Goal: Communication & Community: Answer question/provide support

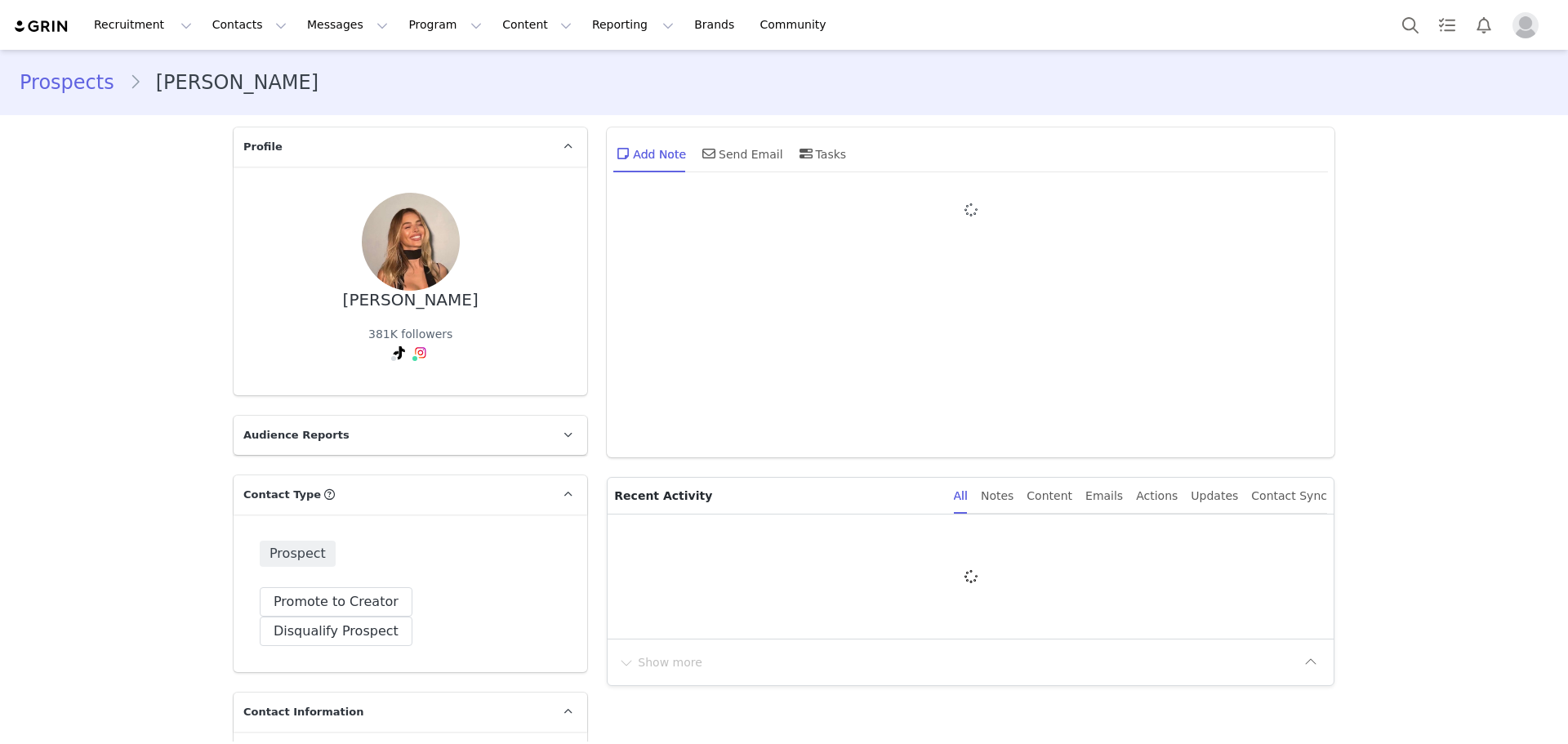
type input "+1 ([GEOGRAPHIC_DATA])"
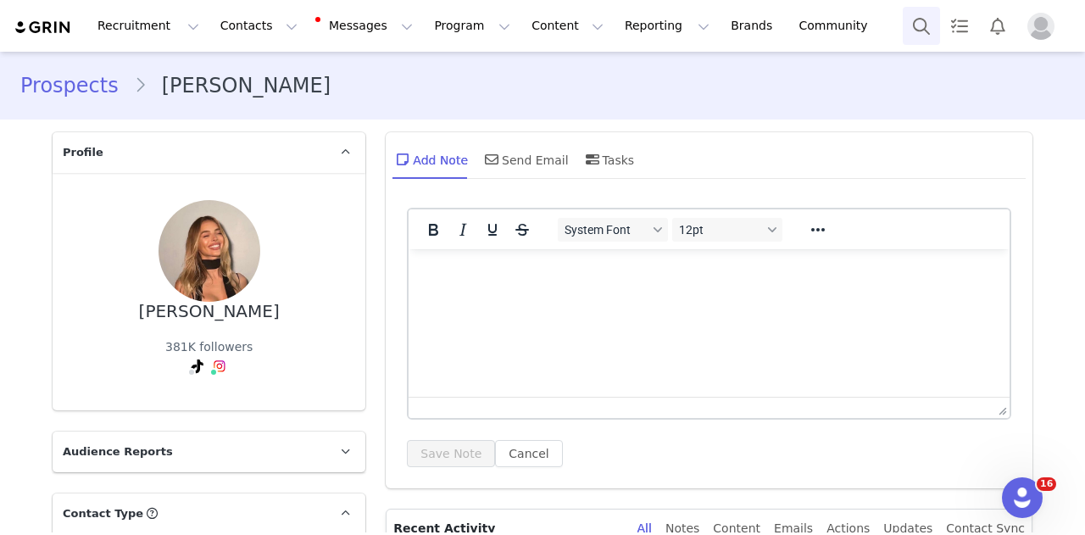
click at [922, 30] on button "Search" at bounding box center [921, 26] width 37 height 38
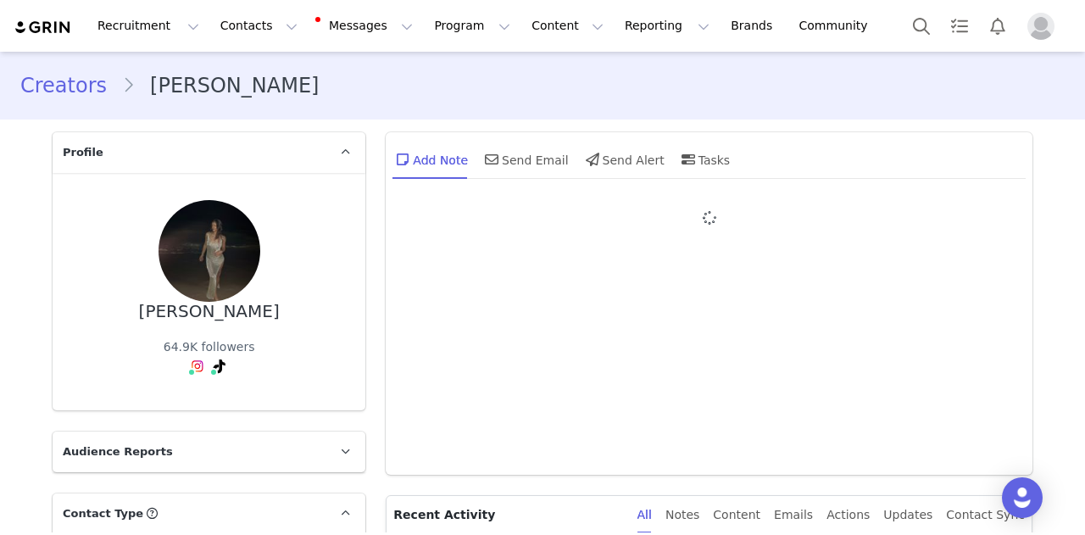
type input "+1 ([GEOGRAPHIC_DATA])"
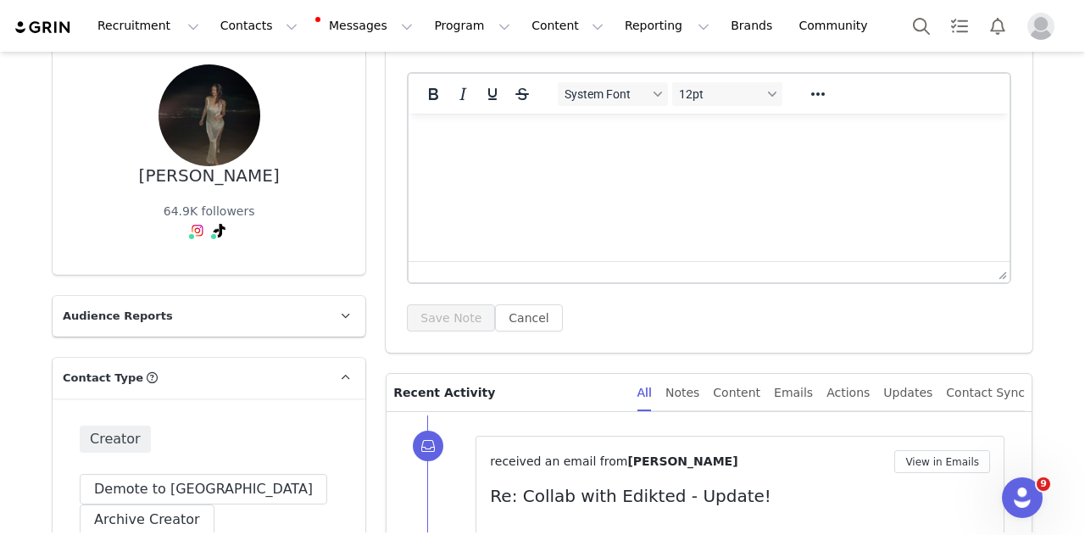
scroll to position [169, 0]
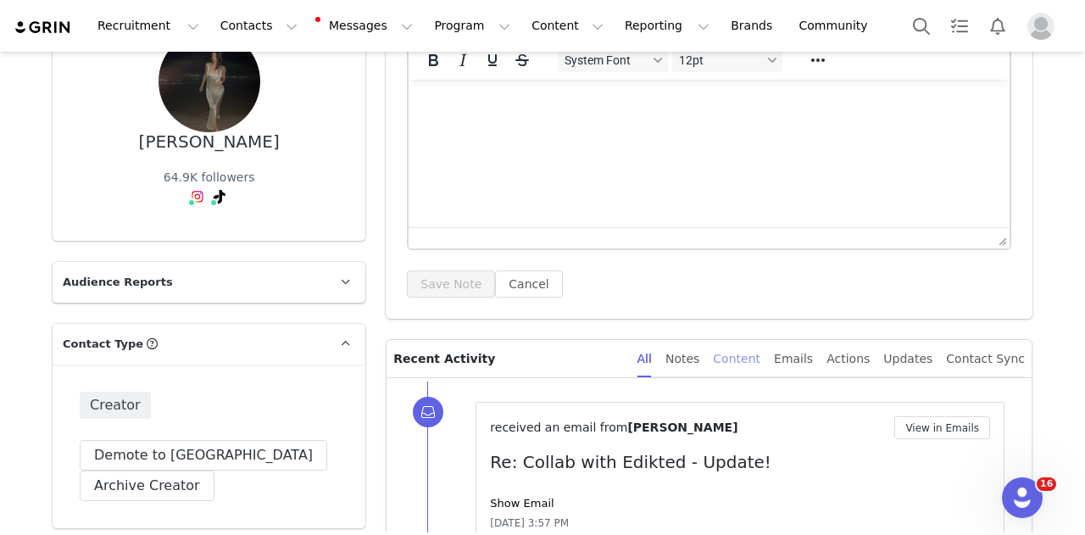
click at [760, 354] on div "Content" at bounding box center [736, 359] width 47 height 38
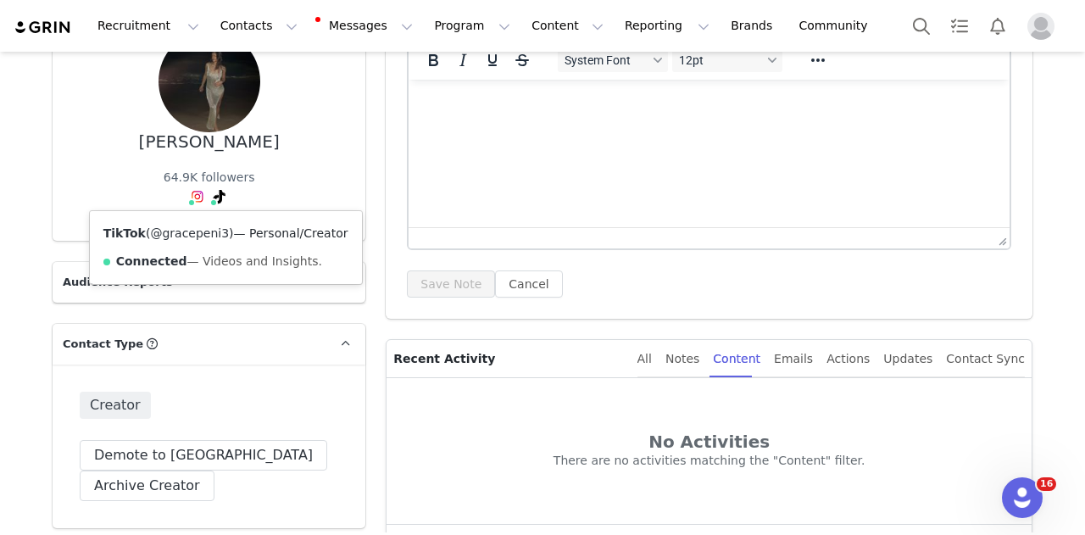
click at [200, 229] on link "@gracepeni3" at bounding box center [189, 233] width 79 height 14
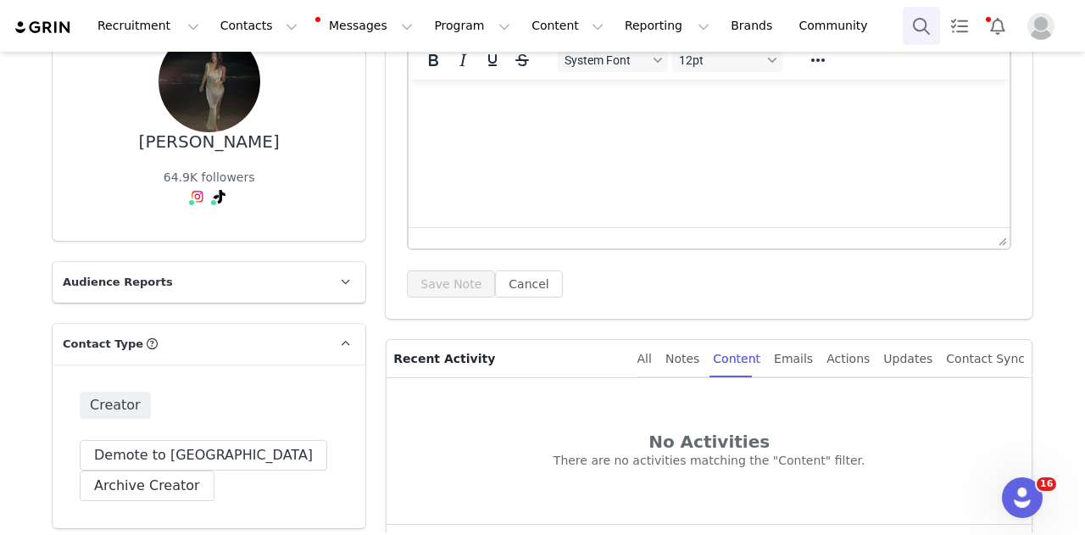
click at [920, 30] on button "Search" at bounding box center [921, 26] width 37 height 38
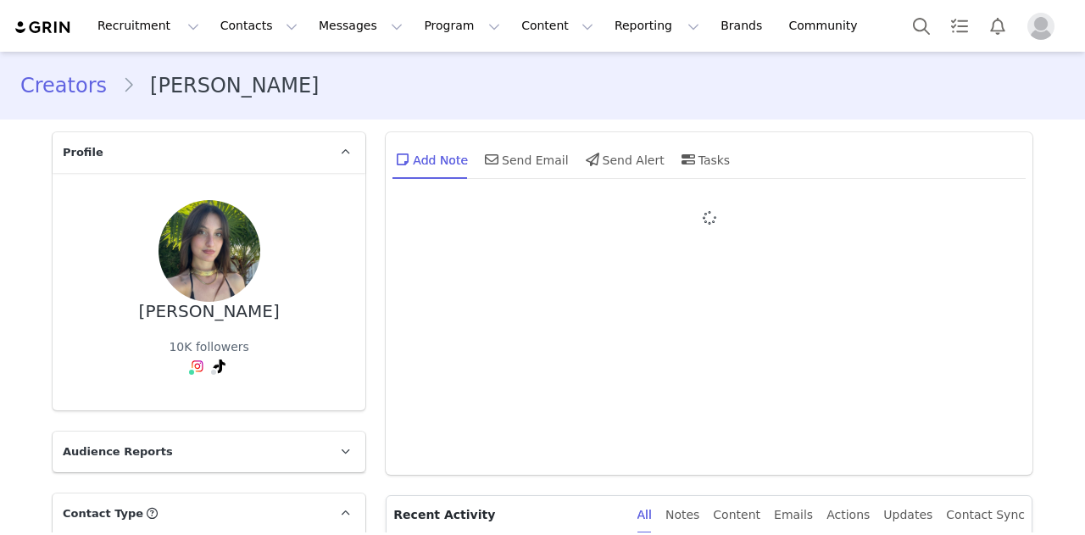
type input "+1 ([GEOGRAPHIC_DATA])"
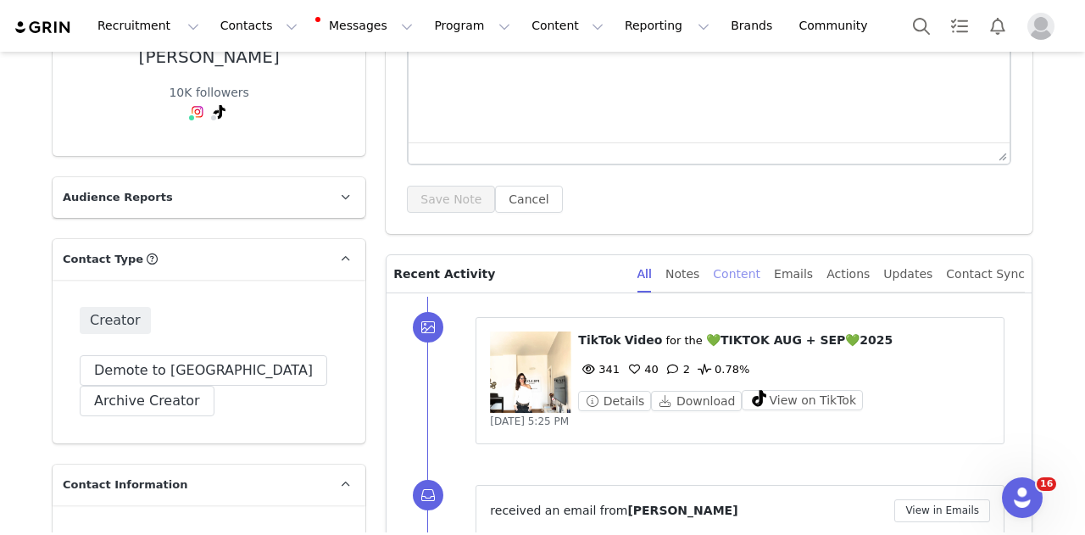
click at [760, 276] on div "Content" at bounding box center [736, 274] width 47 height 38
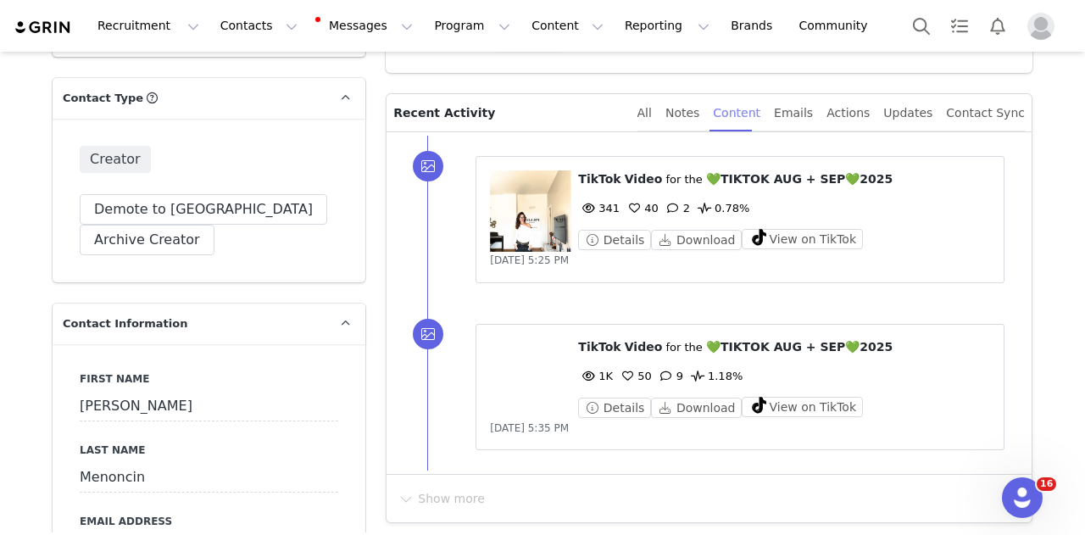
scroll to position [424, 0]
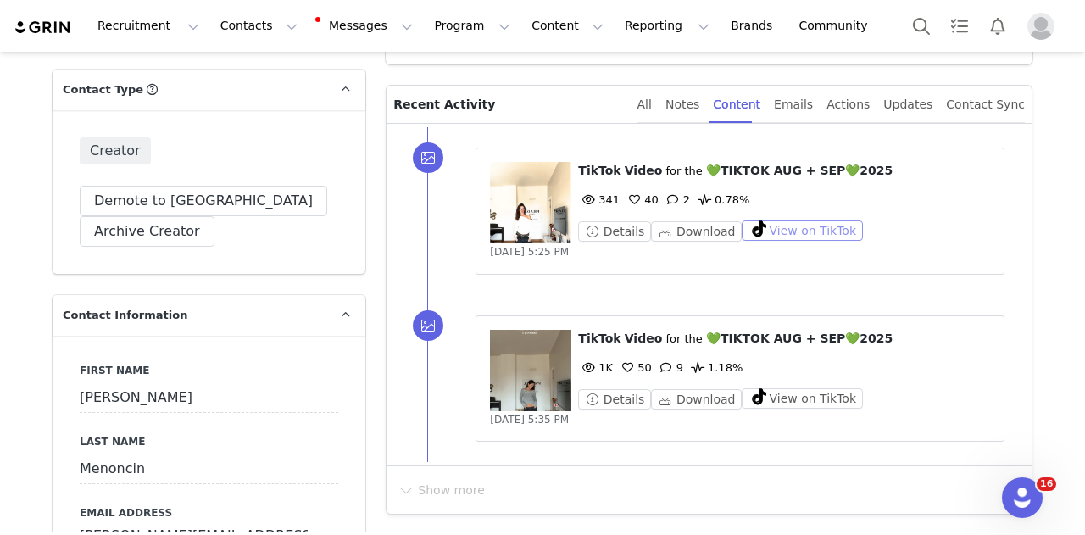
click at [771, 234] on button "View on TikTok" at bounding box center [801, 230] width 121 height 20
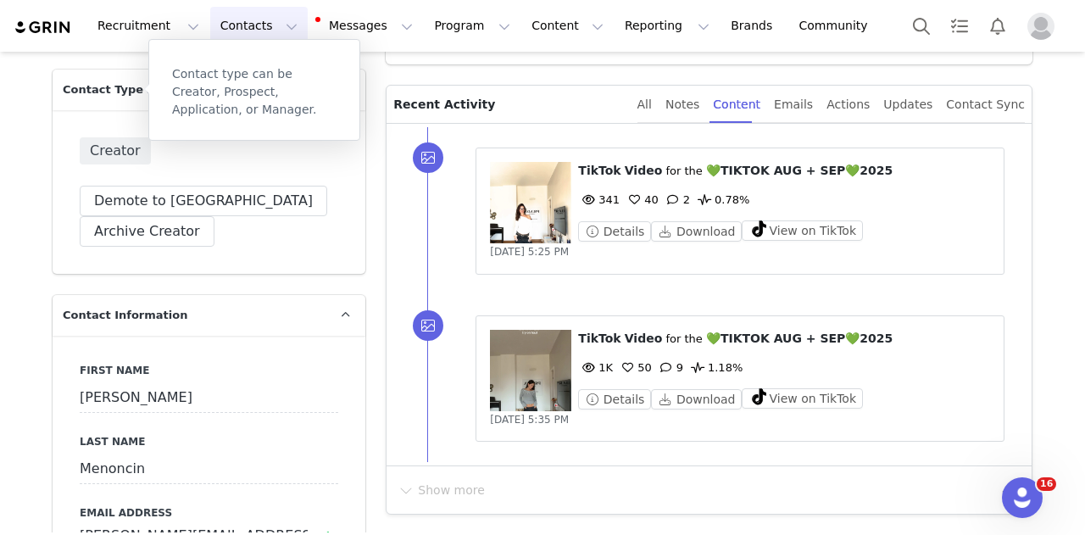
click at [234, 31] on button "Contacts Contacts" at bounding box center [258, 26] width 97 height 38
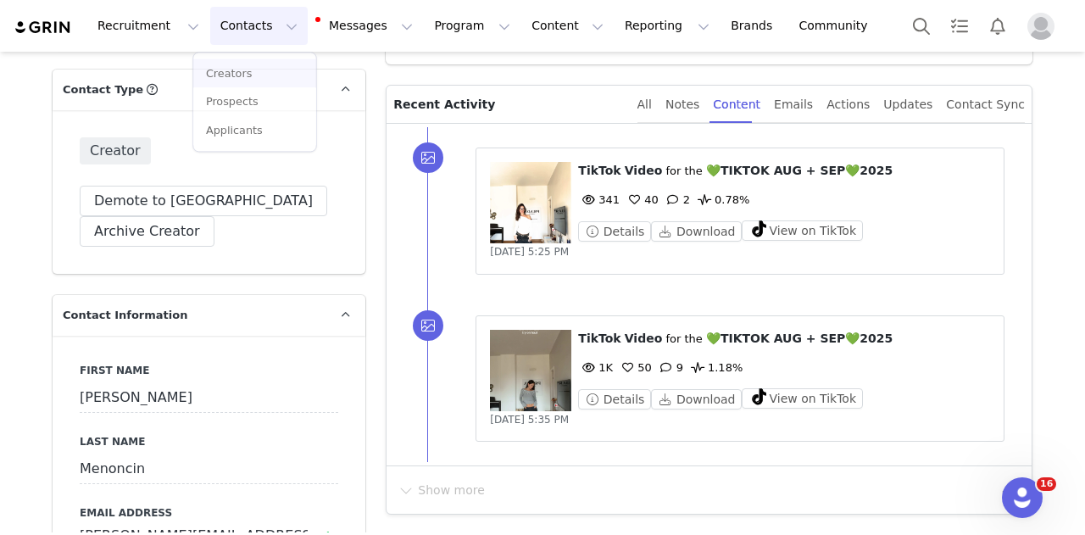
click at [312, 35] on button "Messages Messages" at bounding box center [365, 26] width 114 height 38
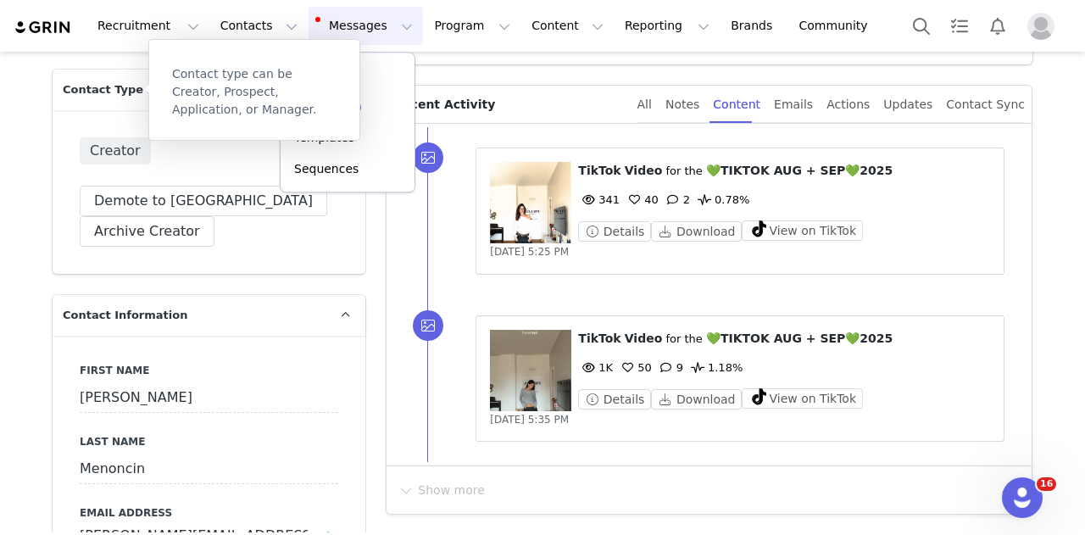
drag, startPoint x: 325, startPoint y: 113, endPoint x: 336, endPoint y: 55, distance: 58.5
click at [327, 103] on p "Contact type can be Creator, Prospect, Application, or Manager." at bounding box center [254, 91] width 164 height 53
drag, startPoint x: 341, startPoint y: 35, endPoint x: 353, endPoint y: 69, distance: 35.9
click at [341, 34] on button "Messages Messages" at bounding box center [365, 26] width 114 height 38
click at [358, 112] on div "Contact type can be Creator, Prospect, Application, or Manager." at bounding box center [254, 90] width 212 height 102
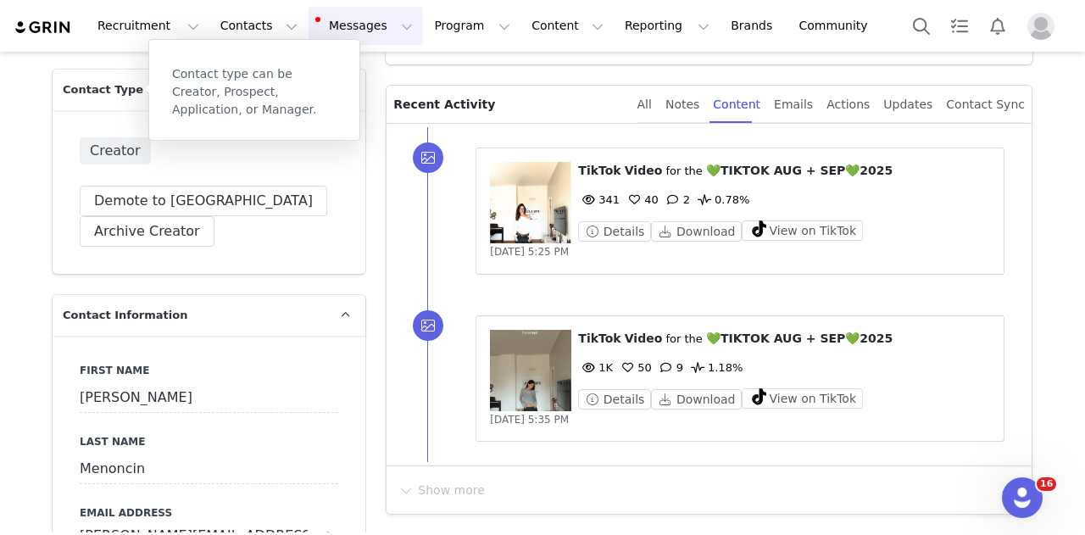
click at [340, 24] on button "Messages Messages" at bounding box center [365, 26] width 114 height 38
click at [342, 113] on div "Contact type can be Creator, Prospect, Application, or Manager." at bounding box center [254, 90] width 212 height 102
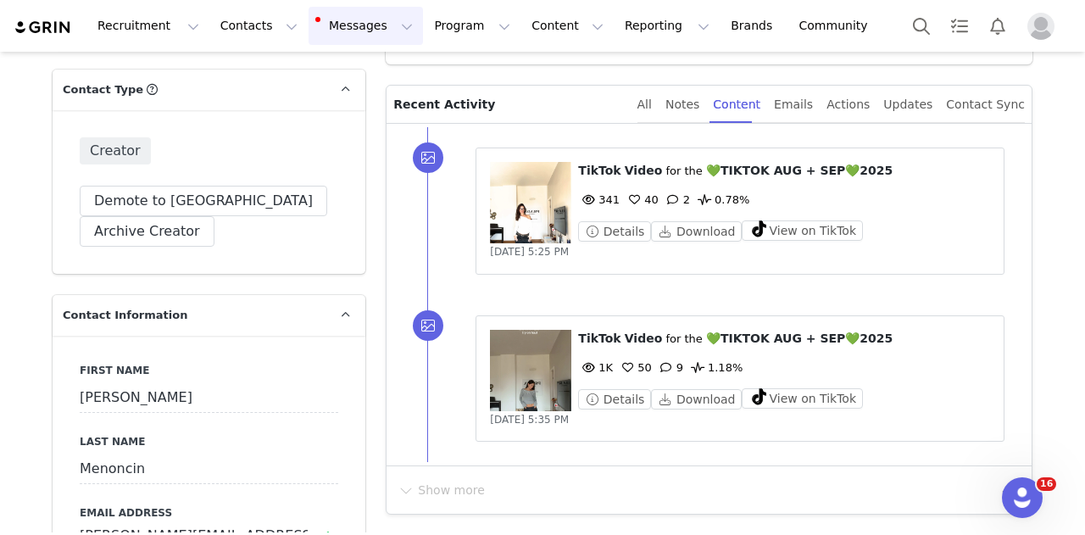
click at [308, 19] on button "Messages Messages" at bounding box center [365, 26] width 114 height 38
click at [353, 111] on span "99+" at bounding box center [345, 107] width 31 height 16
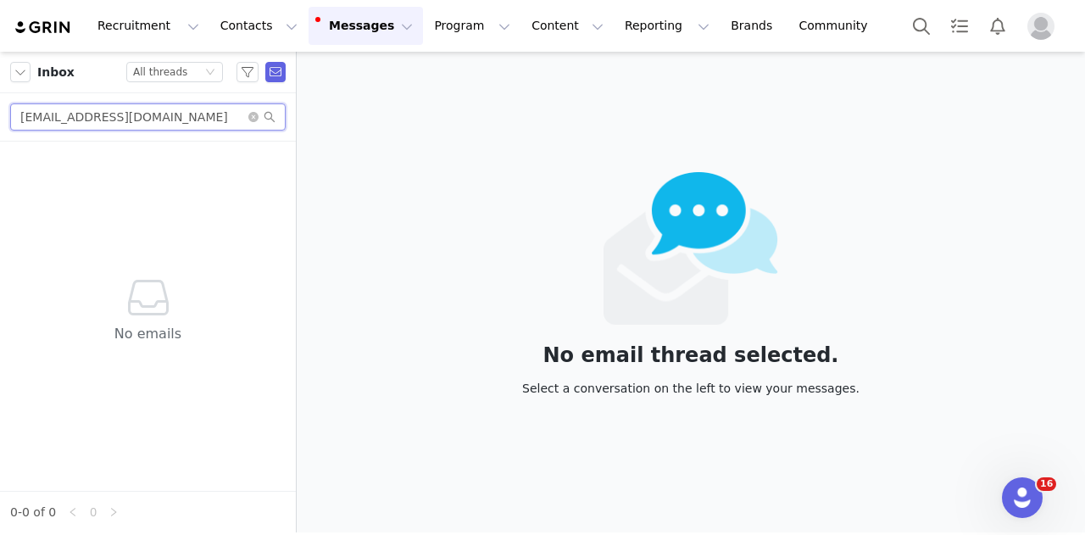
click at [160, 106] on input "jillianstake1@gmail.com" at bounding box center [147, 116] width 275 height 27
click at [161, 106] on input "jillianstake1@gmail.com" at bounding box center [147, 116] width 275 height 27
paste input "chelsea.marino26@icloud"
type input "chelsea.marino26@icloud.co"
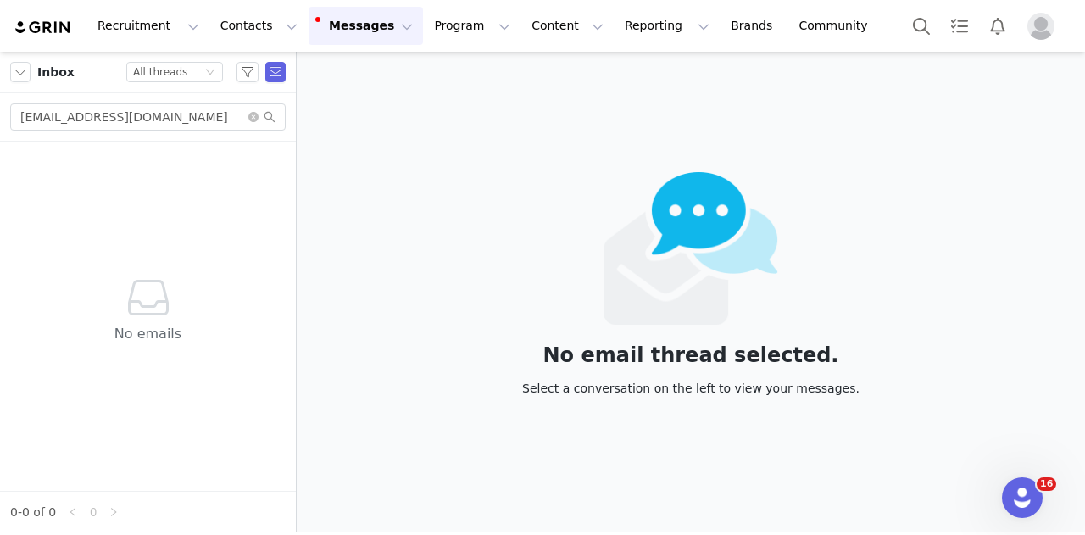
click at [33, 73] on div "Inbox" at bounding box center [42, 72] width 64 height 20
click at [24, 77] on button "button" at bounding box center [20, 72] width 20 height 20
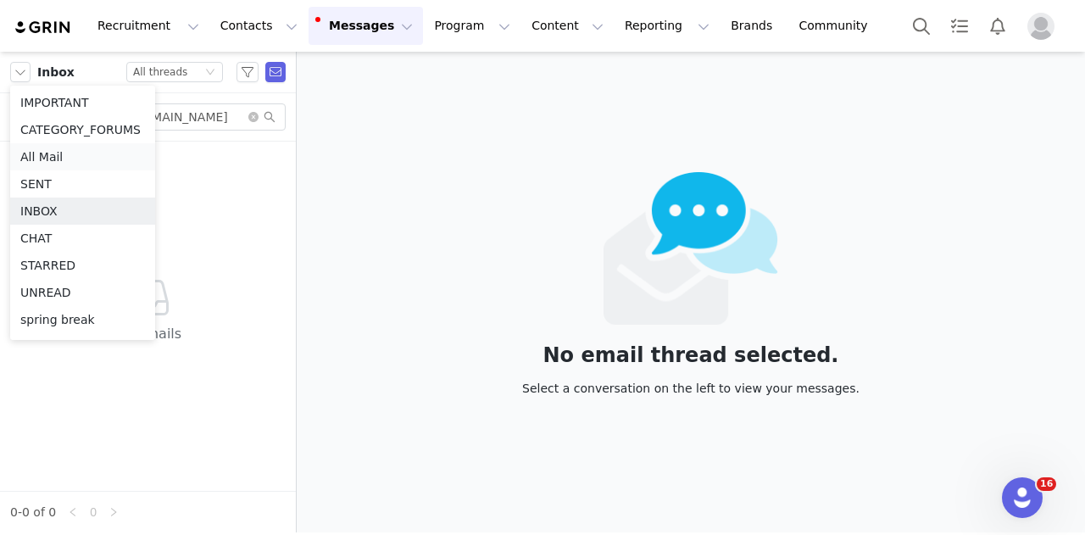
click at [87, 158] on li "All Mail" at bounding box center [82, 156] width 145 height 27
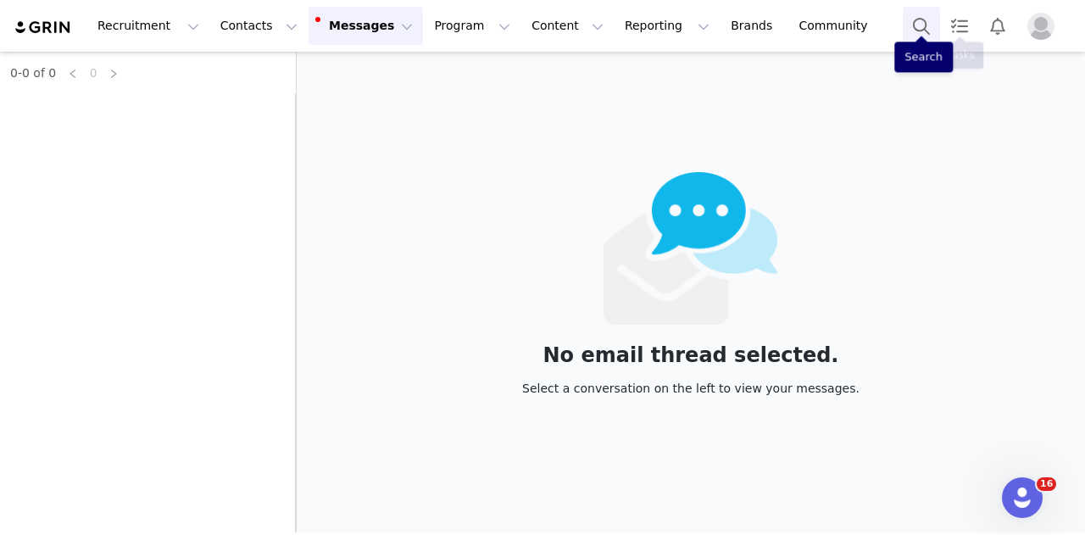
click at [907, 31] on button "Search" at bounding box center [921, 26] width 37 height 38
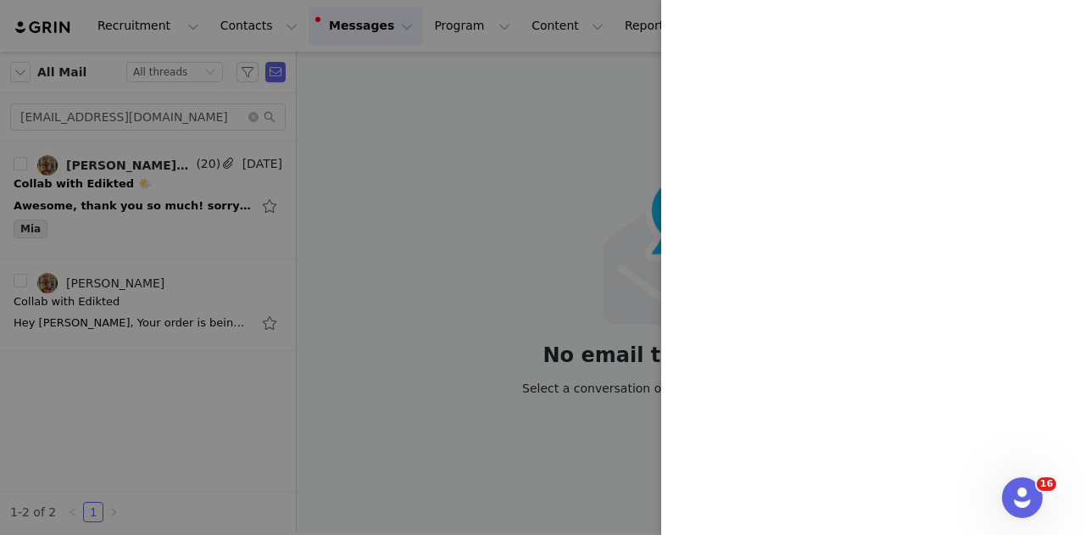
click at [178, 203] on div at bounding box center [542, 267] width 1085 height 535
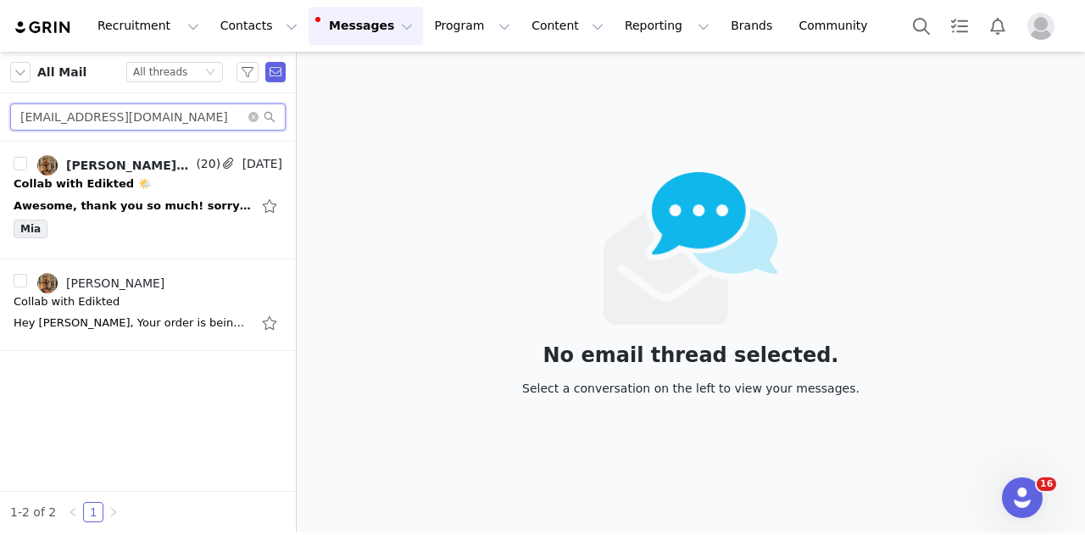
click at [188, 119] on input "brookeflavell2@gmail.com" at bounding box center [147, 116] width 275 height 27
paste input "chelsea.marino26@icloud"
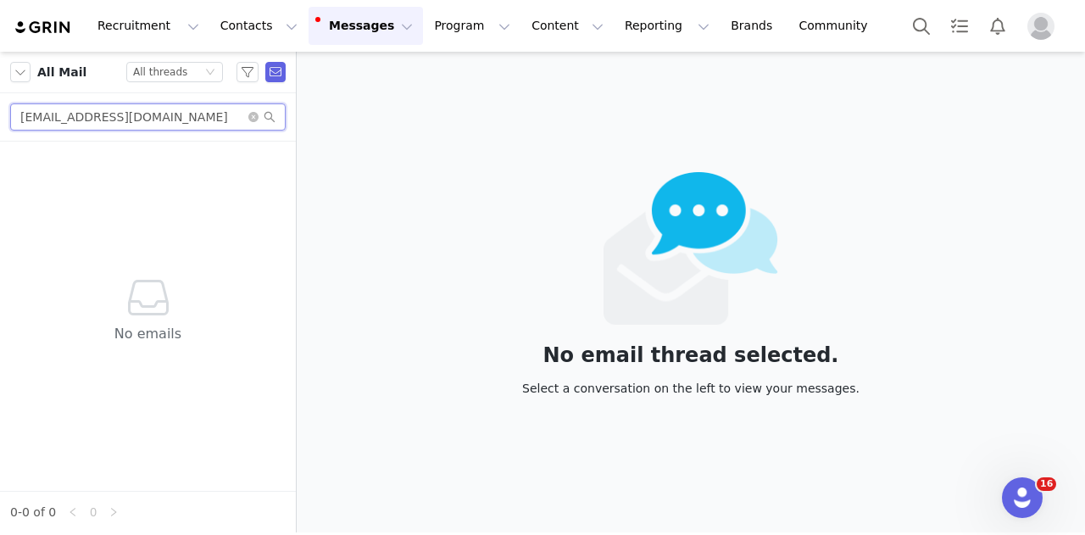
click at [215, 119] on input "chelsea.marino26@icloud.com" at bounding box center [147, 116] width 275 height 27
paste input "gonzaleznataliegrace@gmail"
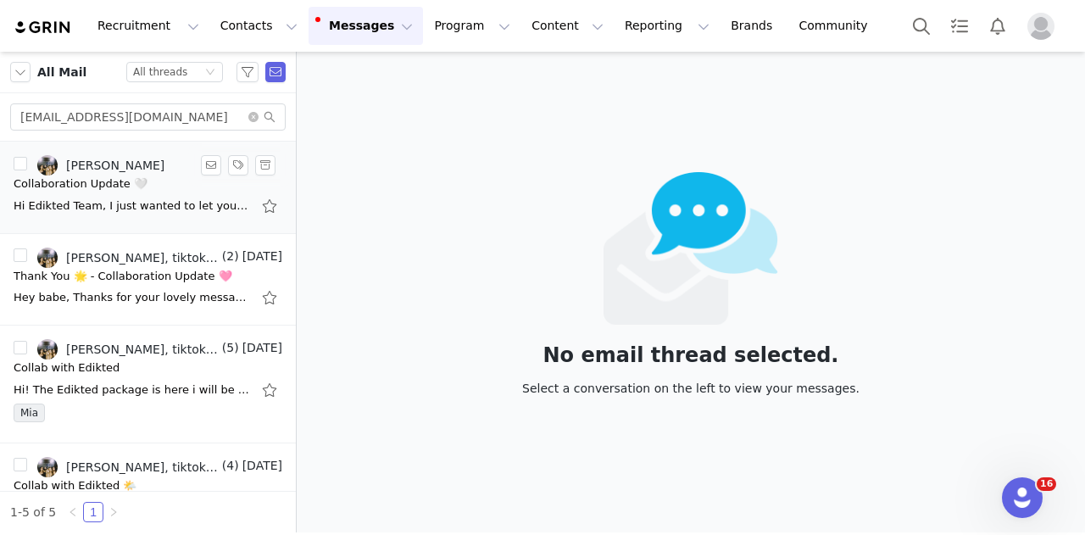
click at [128, 181] on div "Collaboration Update 🤍" at bounding box center [81, 183] width 134 height 17
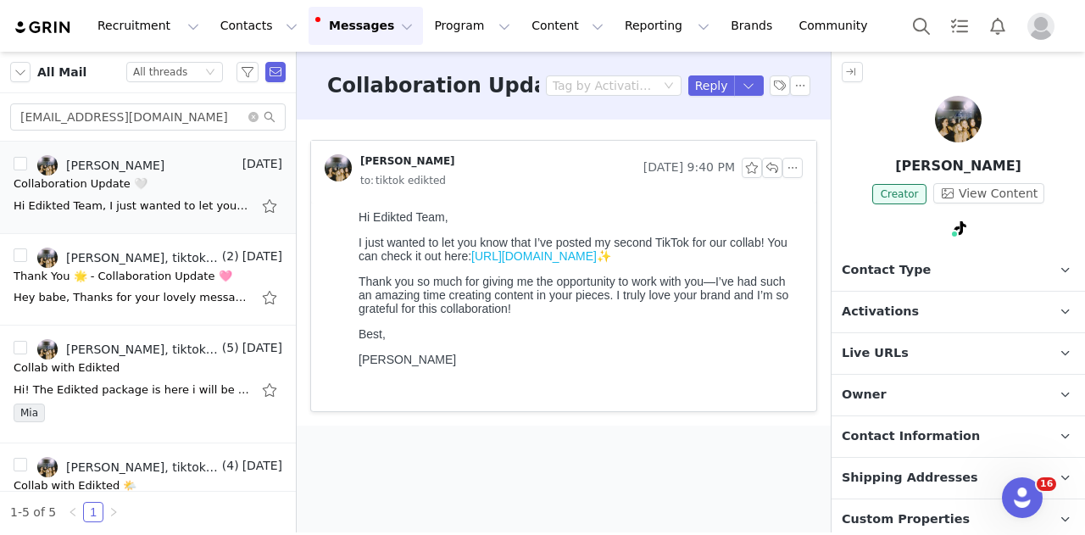
click at [922, 387] on p "Owner The account user who owns the contact" at bounding box center [937, 395] width 213 height 41
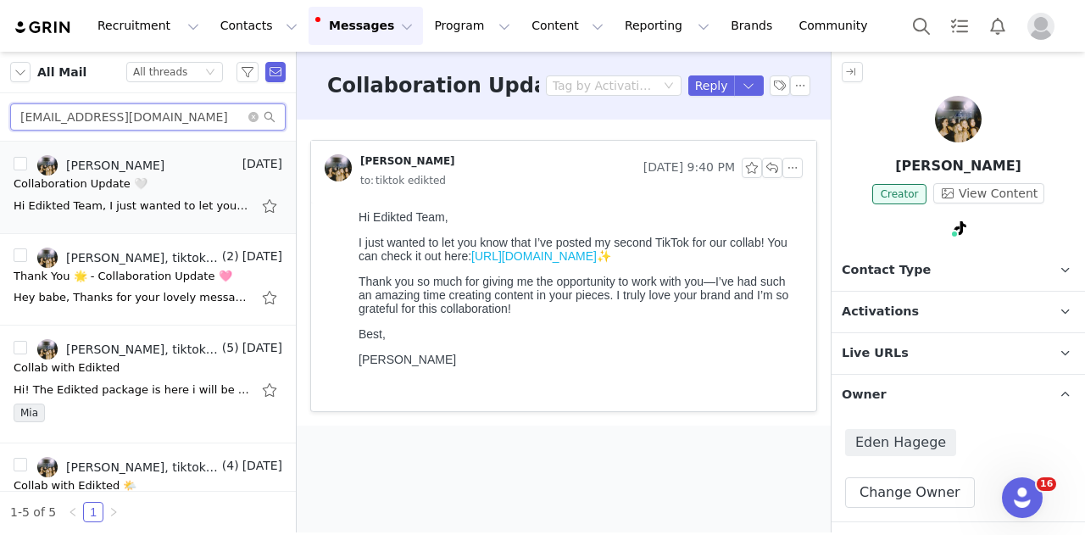
click at [156, 111] on input "gonzaleznataliegrace@gmail.com" at bounding box center [147, 116] width 275 height 27
click at [158, 111] on input "gonzaleznataliegrace@gmail.com" at bounding box center [147, 116] width 275 height 27
paste input "zoemirabel62607"
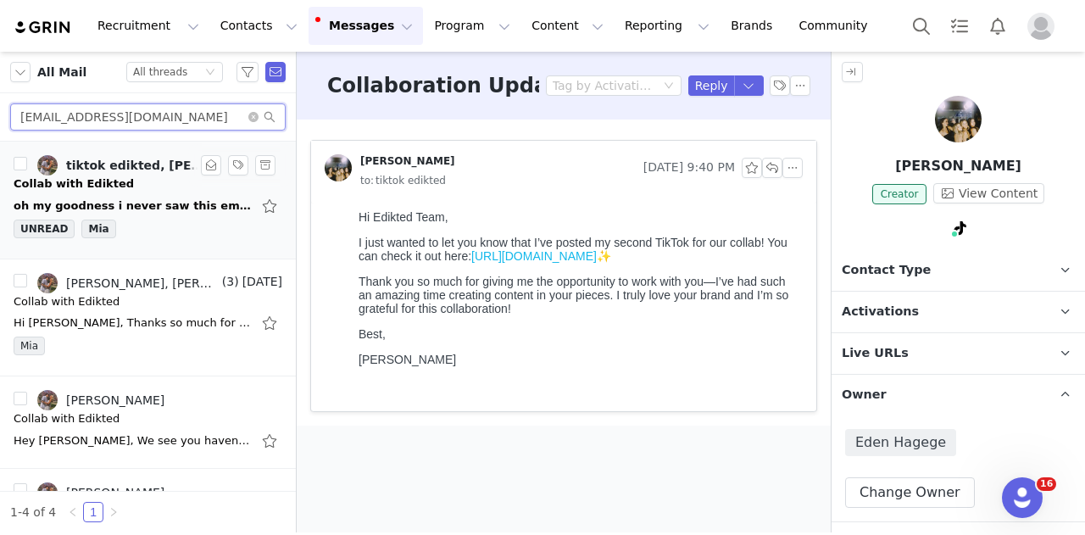
type input "zoemirabel62607@gmail.com"
click at [158, 214] on div "oh my goodness i never saw this email! i'm so sorry, if you're still interested…" at bounding box center [148, 205] width 269 height 27
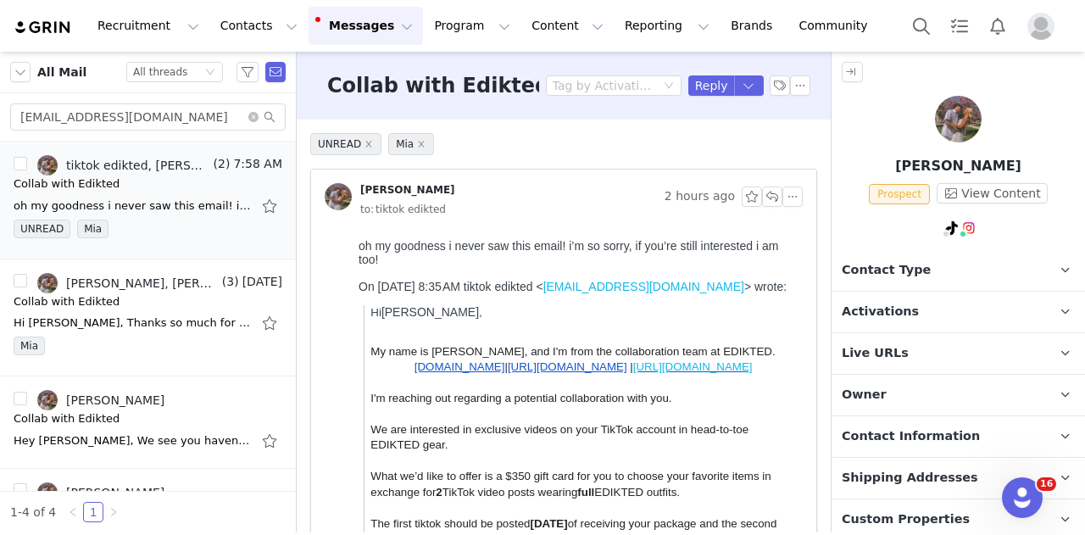
click at [925, 310] on p "Activations" at bounding box center [937, 312] width 213 height 41
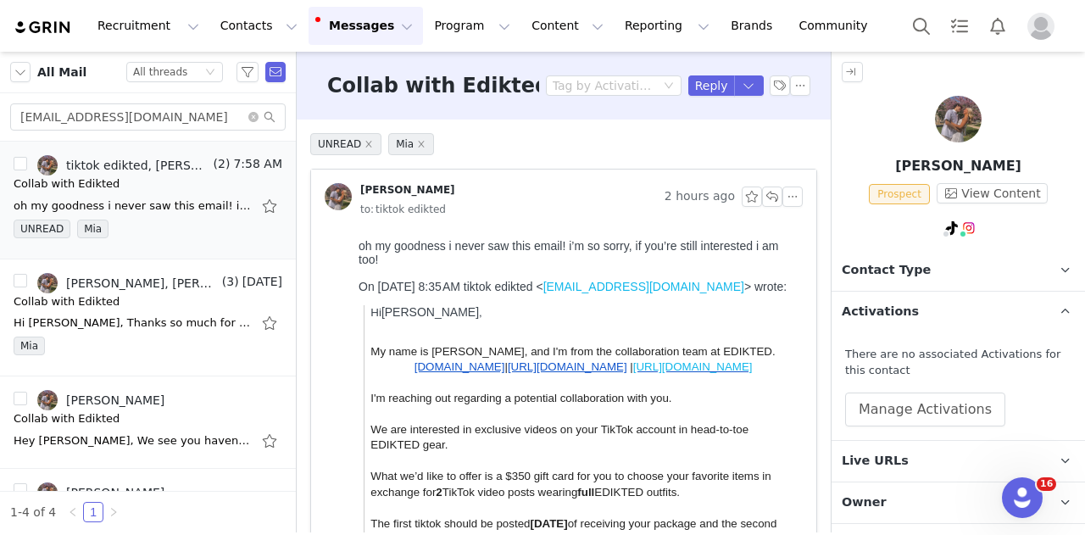
click at [958, 280] on p "Contact Type Contact type can be Creator, Prospect, Application, or Manager." at bounding box center [937, 270] width 213 height 41
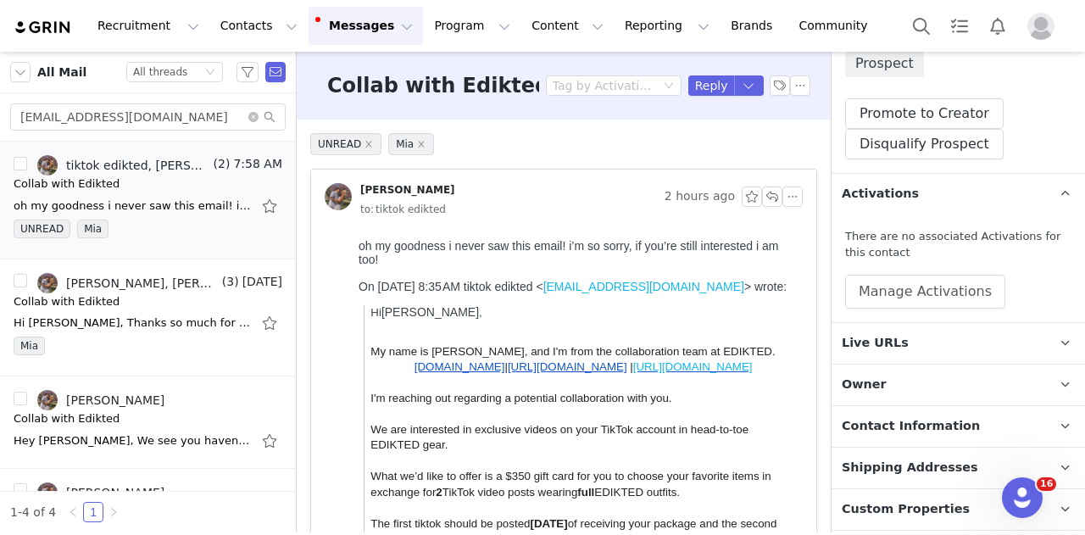
click at [897, 389] on p "Owner The account user who owns the contact" at bounding box center [937, 384] width 213 height 41
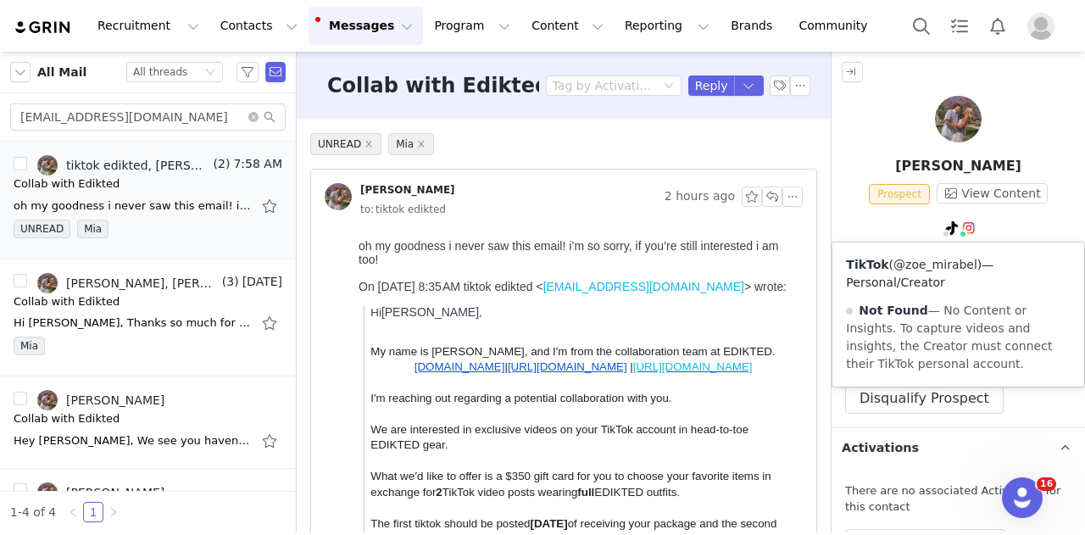
click at [945, 264] on link "@zoe_mirabel" at bounding box center [935, 265] width 84 height 14
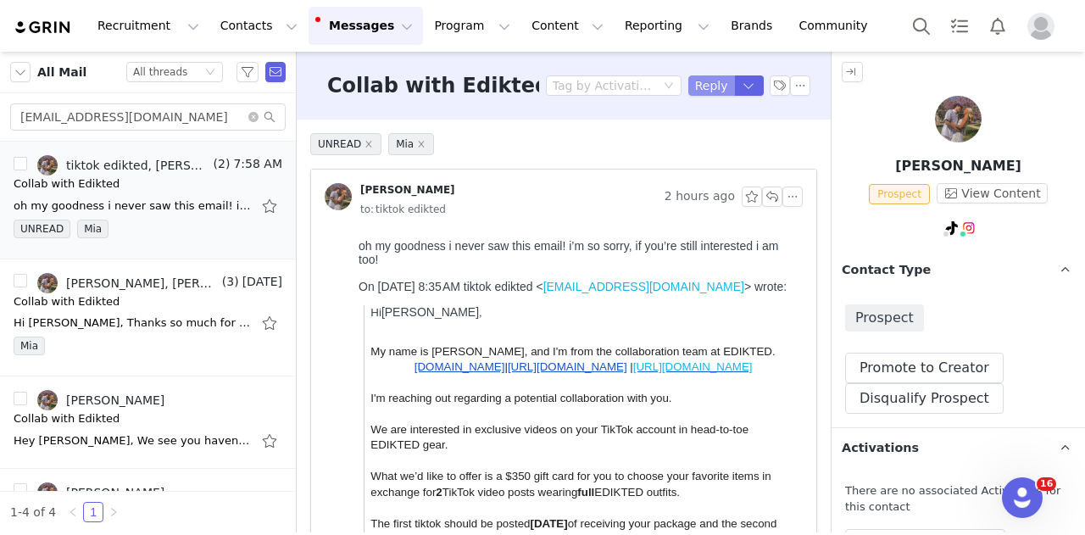
click at [696, 90] on button "Reply" at bounding box center [711, 85] width 47 height 20
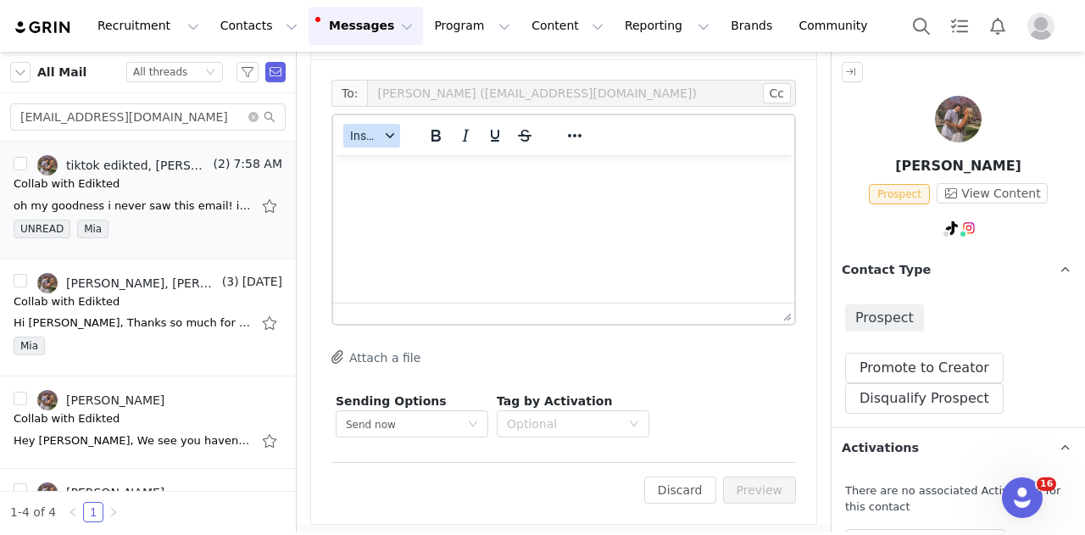
drag, startPoint x: 386, startPoint y: 148, endPoint x: 387, endPoint y: 135, distance: 13.6
click at [386, 145] on div "Insert" at bounding box center [372, 135] width 78 height 33
drag, startPoint x: 386, startPoint y: 130, endPoint x: 385, endPoint y: 141, distance: 11.1
click at [386, 131] on icon "button" at bounding box center [390, 135] width 8 height 8
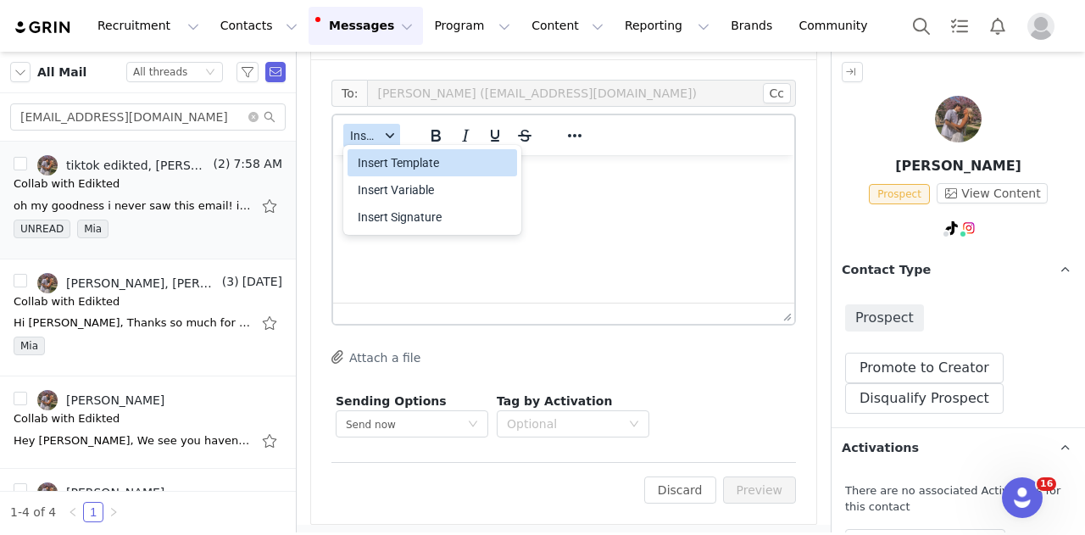
click at [392, 164] on div "Insert Template" at bounding box center [434, 163] width 153 height 20
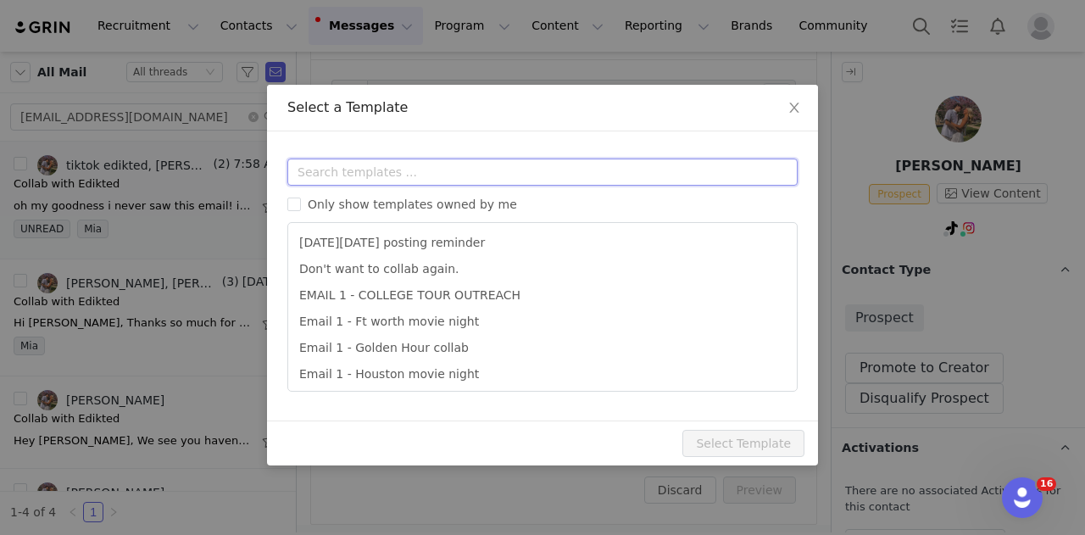
click at [382, 181] on input "text" at bounding box center [542, 171] width 510 height 27
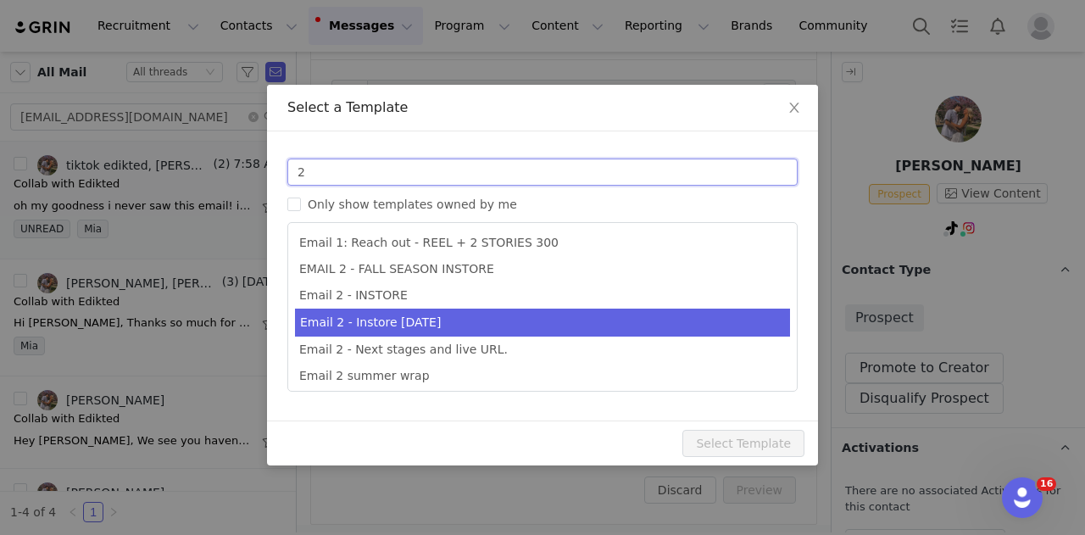
type input "2"
click at [422, 319] on li "Email 2 - Instore halloween" at bounding box center [542, 322] width 495 height 28
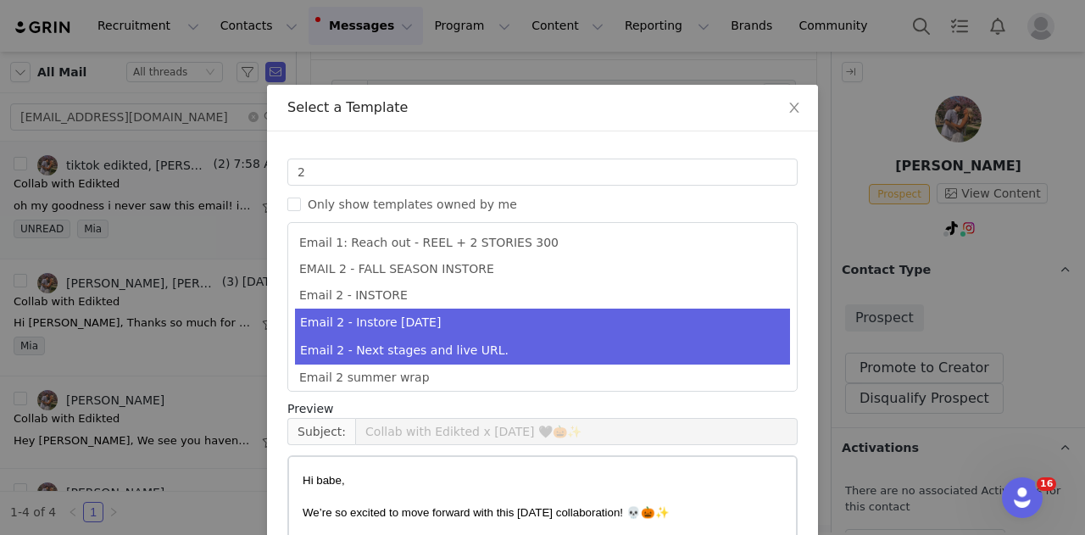
click at [443, 345] on li "Email 2 - Next stages and live URL." at bounding box center [542, 350] width 495 height 28
type input "Collab with Edikted"
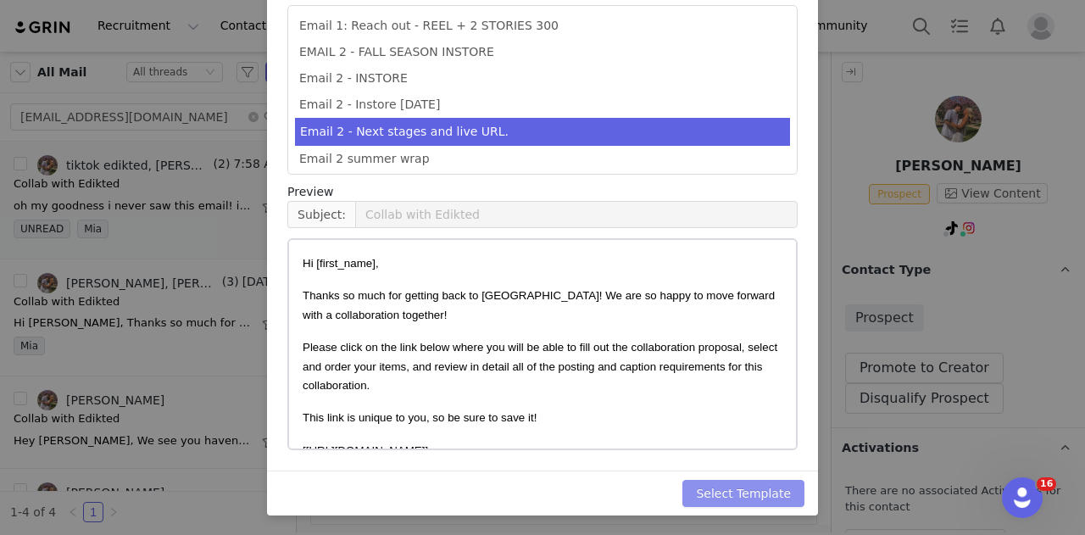
click at [719, 484] on button "Select Template" at bounding box center [743, 493] width 122 height 27
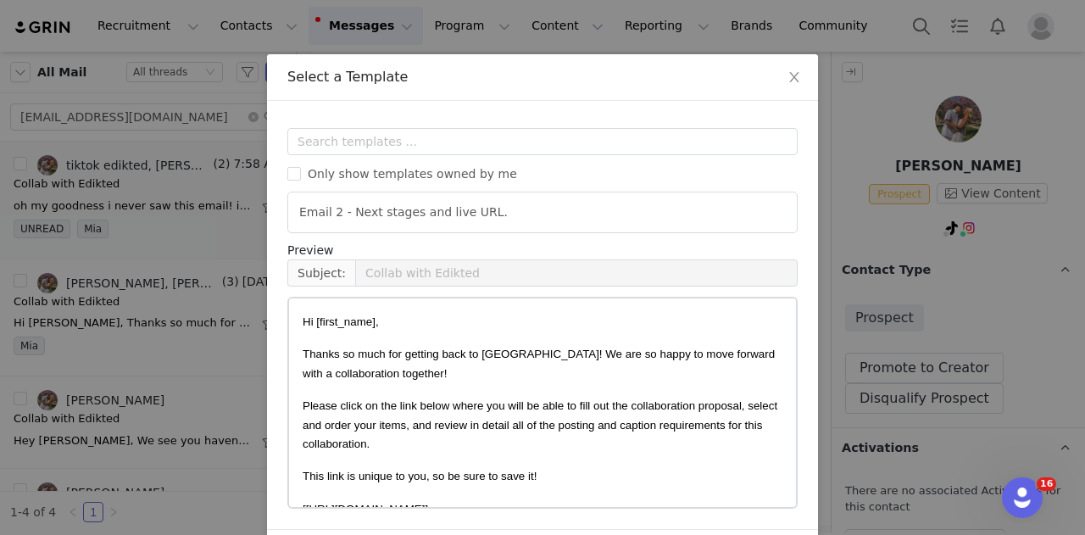
scroll to position [3, 0]
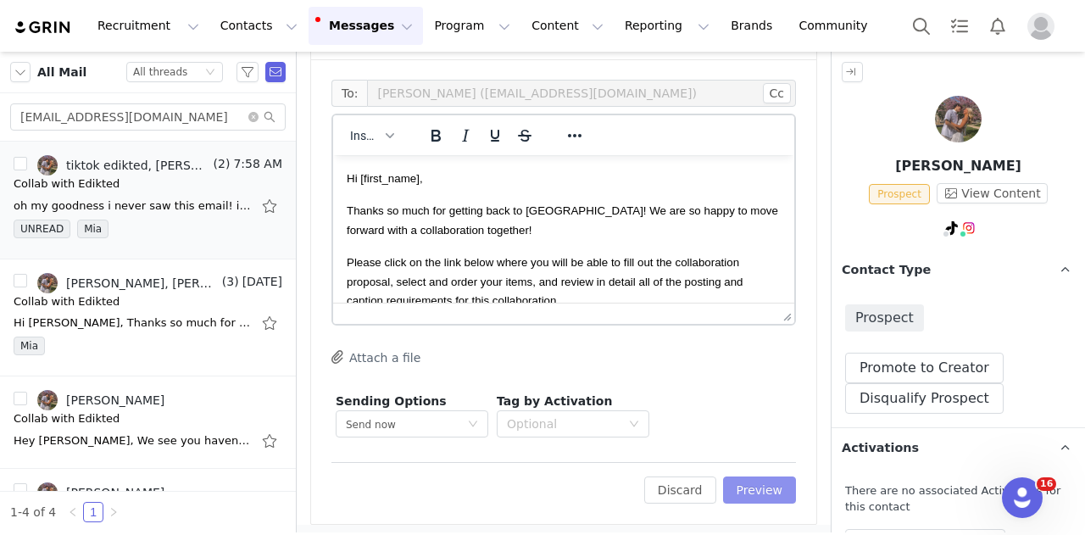
click at [753, 488] on button "Preview" at bounding box center [760, 489] width 74 height 27
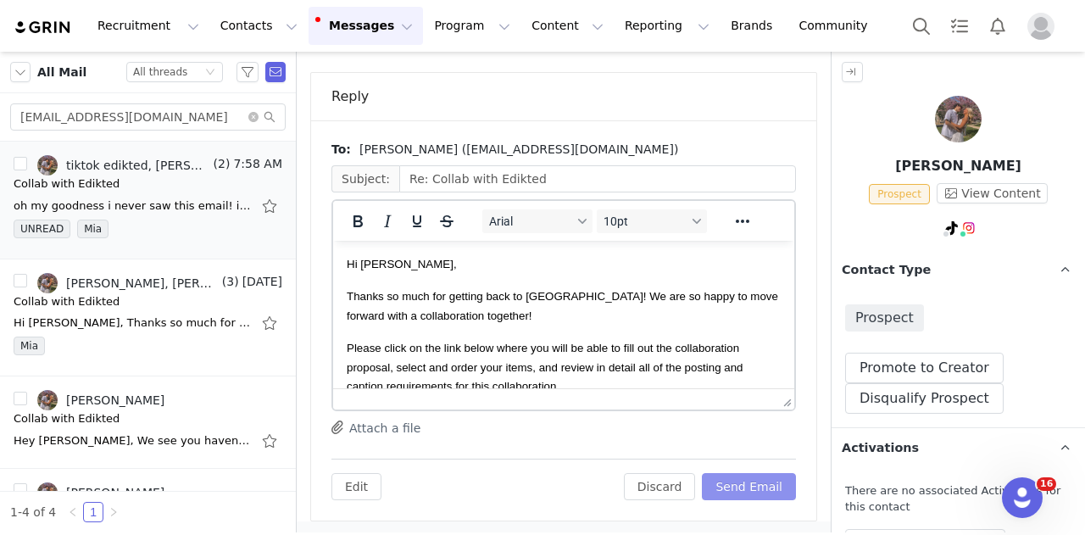
scroll to position [0, 0]
click at [761, 487] on button "Send Email" at bounding box center [749, 486] width 94 height 27
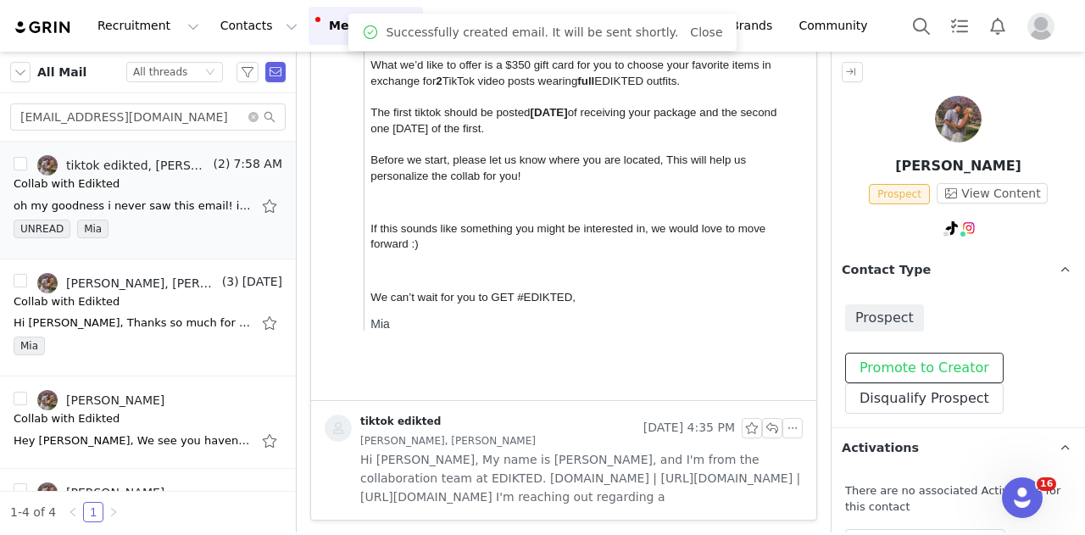
click at [921, 374] on button "Promote to Creator" at bounding box center [924, 368] width 158 height 31
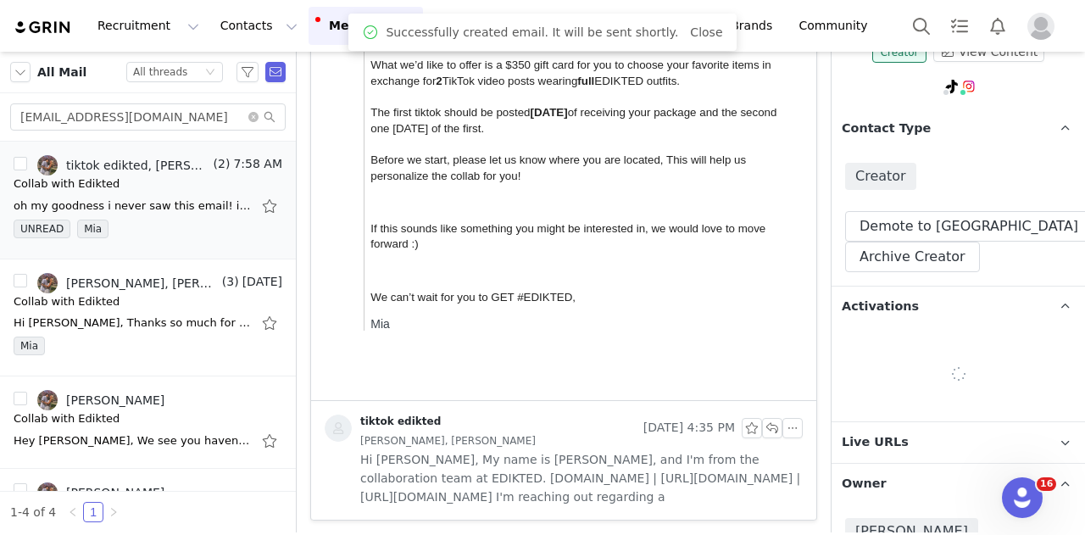
scroll to position [169, 0]
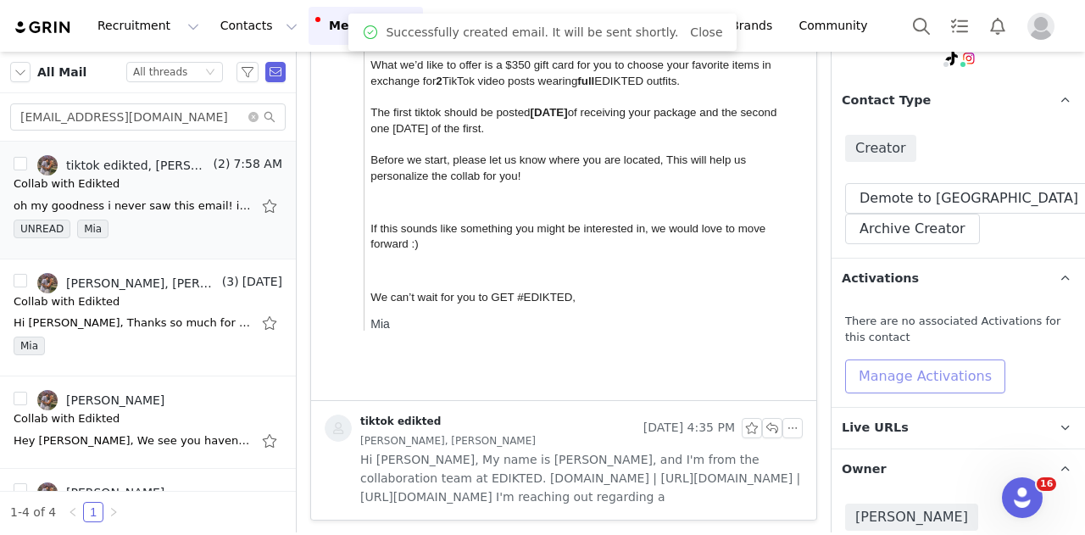
click at [919, 389] on button "Manage Activations" at bounding box center [925, 376] width 160 height 34
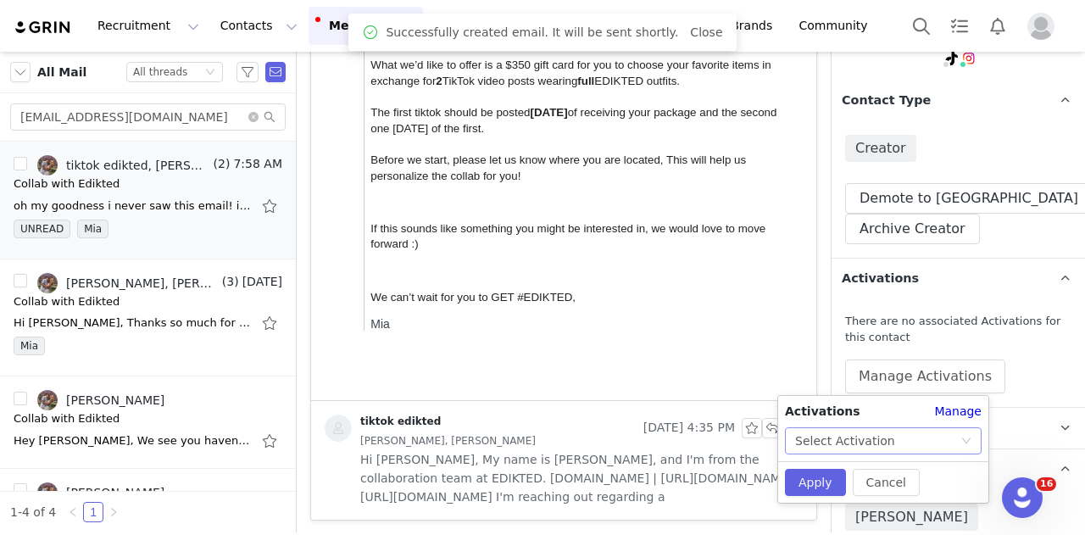
click at [903, 436] on div "Select Activation" at bounding box center [877, 440] width 165 height 25
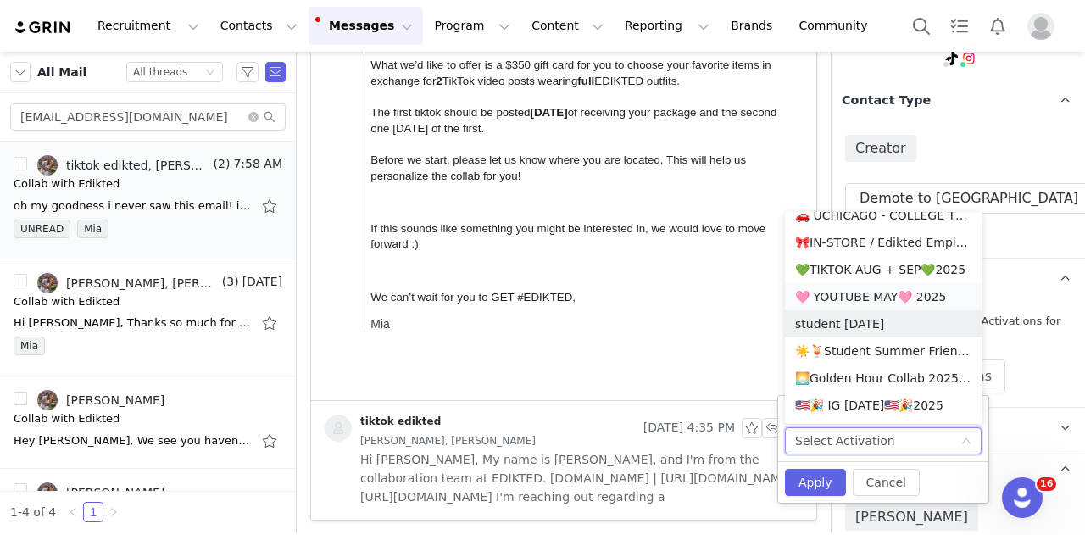
scroll to position [847, 0]
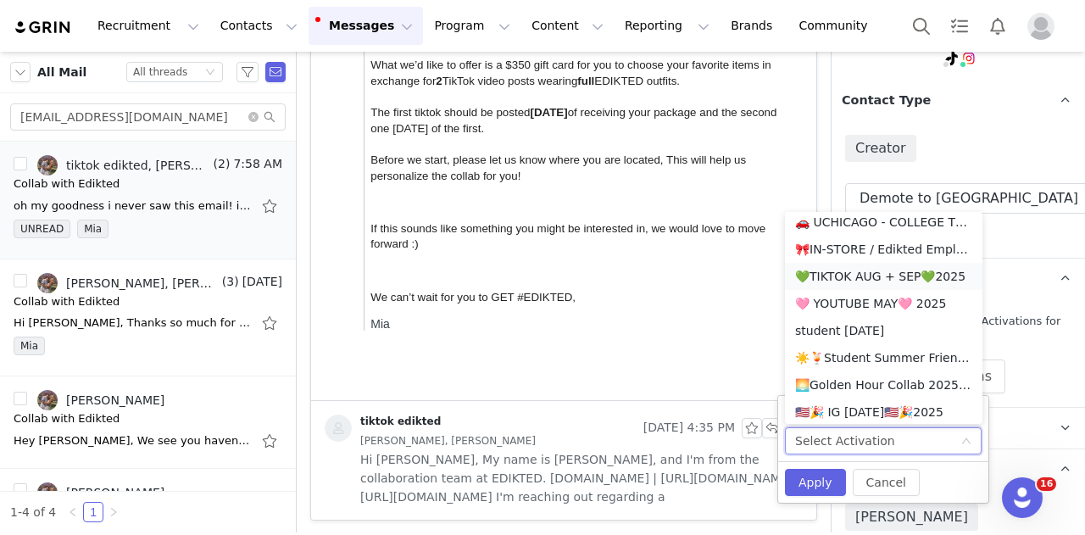
click at [886, 279] on li "💚TIKTOK AUG + SEP💚2025" at bounding box center [883, 276] width 197 height 27
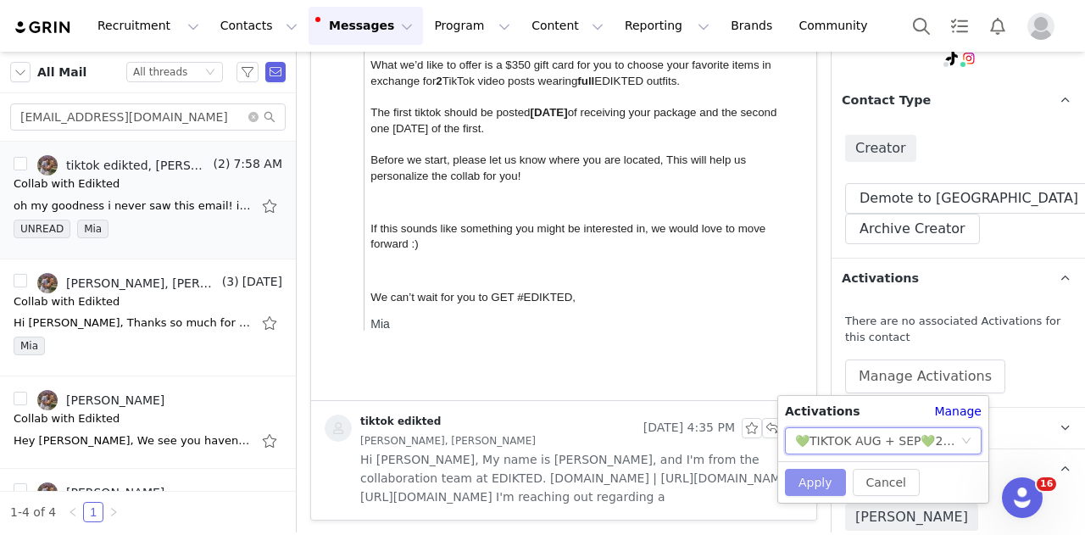
click at [830, 475] on button "Apply" at bounding box center [815, 482] width 61 height 27
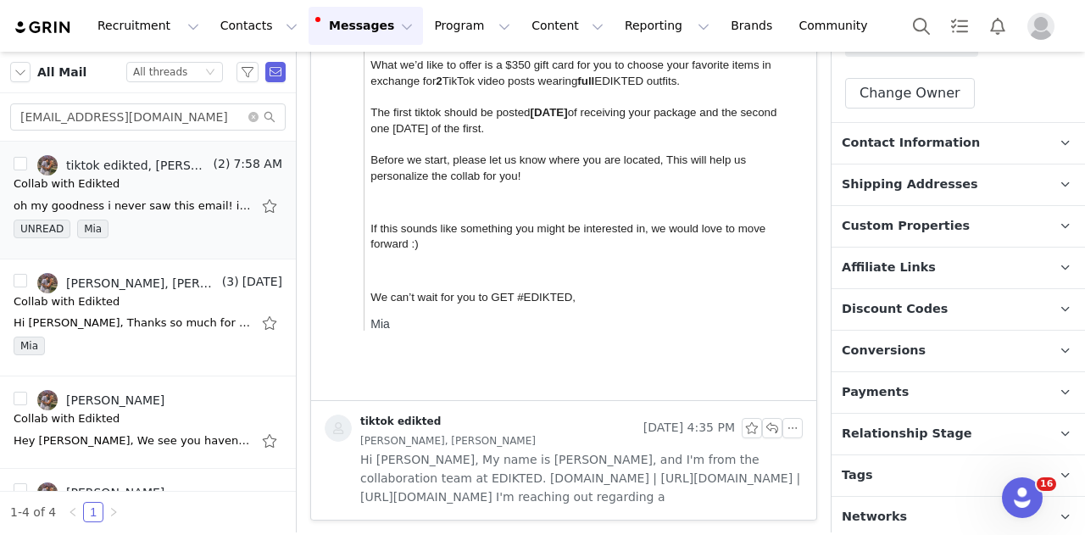
click at [920, 429] on span "Relationship Stage" at bounding box center [906, 434] width 131 height 19
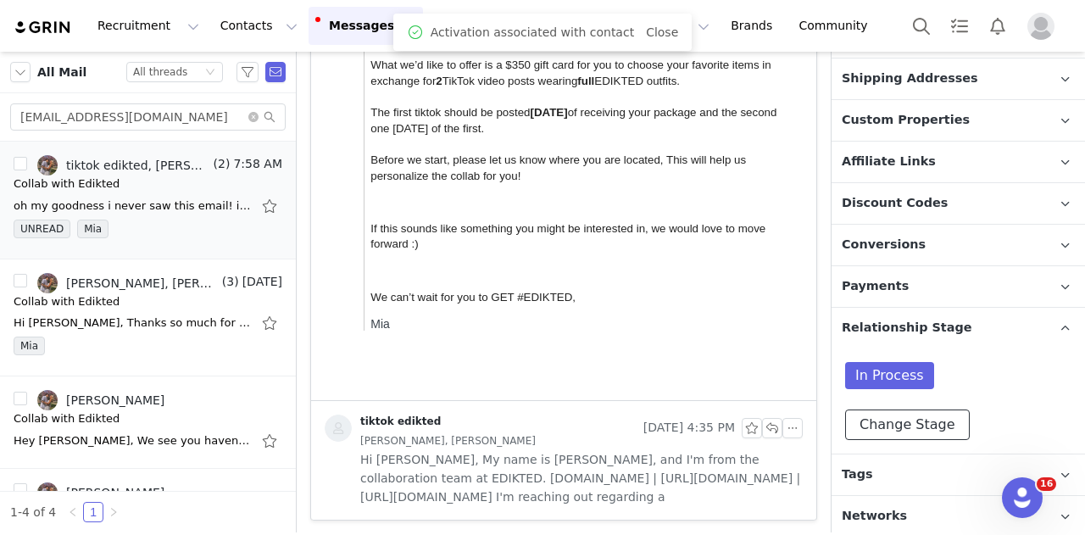
drag, startPoint x: 925, startPoint y: 418, endPoint x: 917, endPoint y: 347, distance: 70.8
click at [924, 418] on button "Change Stage" at bounding box center [907, 424] width 125 height 31
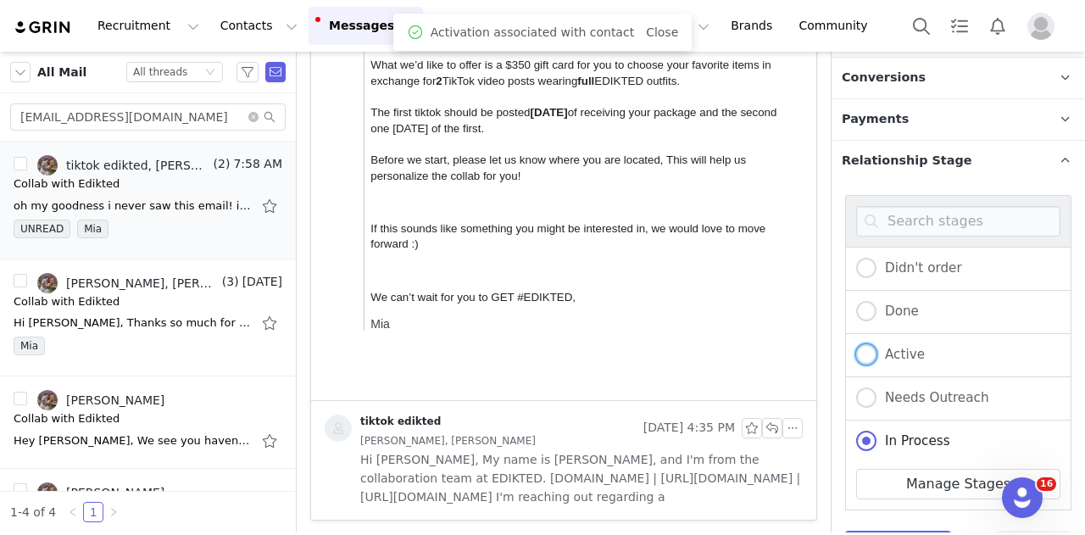
drag, startPoint x: 908, startPoint y: 353, endPoint x: 923, endPoint y: 243, distance: 110.3
click at [908, 352] on span "Active" at bounding box center [900, 354] width 48 height 15
click at [876, 352] on input "Active" at bounding box center [866, 355] width 20 height 22
radio input "true"
radio input "false"
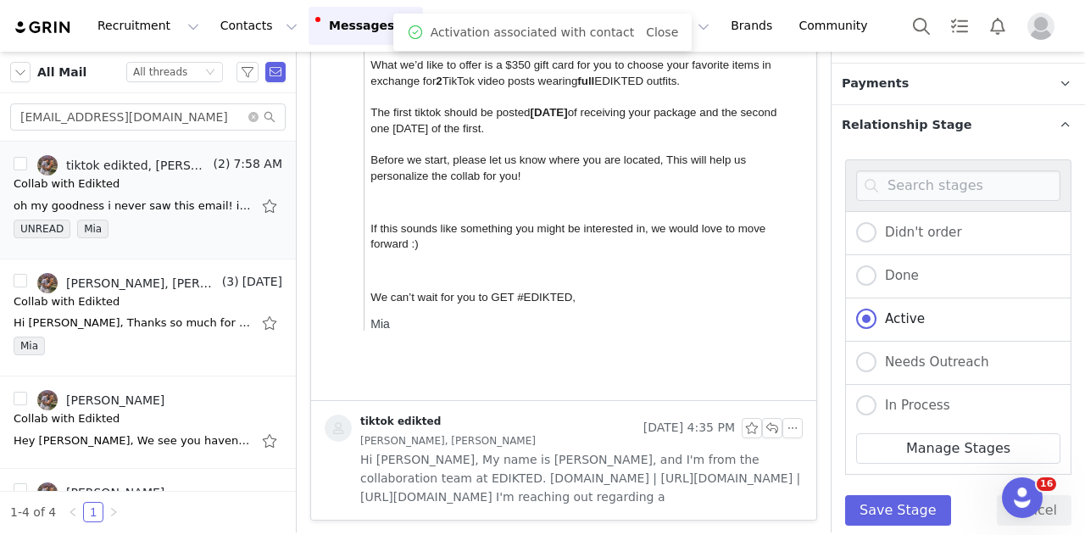
scroll to position [1030, 0]
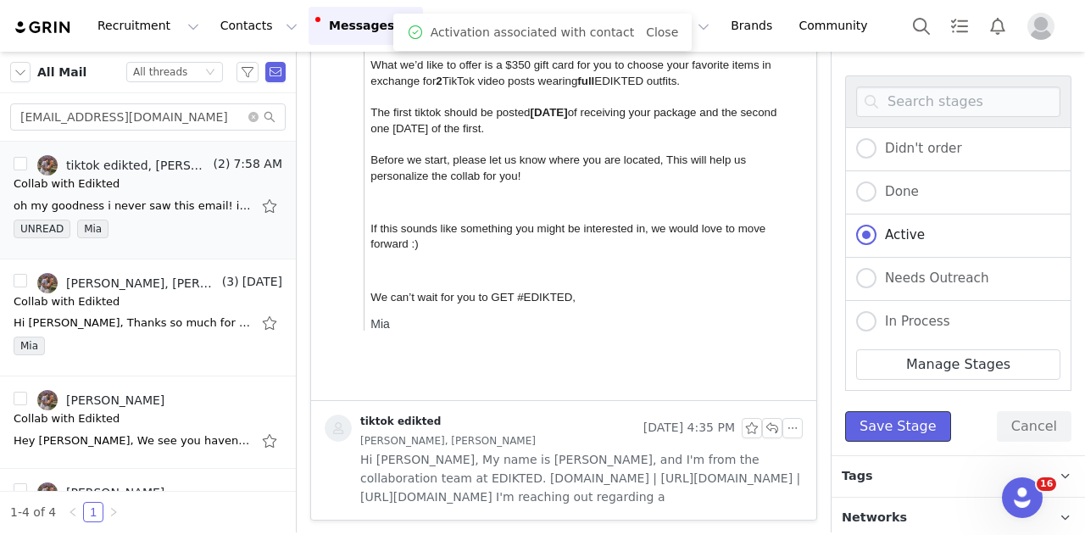
drag, startPoint x: 918, startPoint y: 415, endPoint x: 941, endPoint y: 450, distance: 41.6
click at [918, 416] on button "Save Stage" at bounding box center [898, 426] width 106 height 31
click at [942, 462] on p "Tags Keep track of your contacts by assigning them tags. You can then filter yo…" at bounding box center [937, 476] width 213 height 41
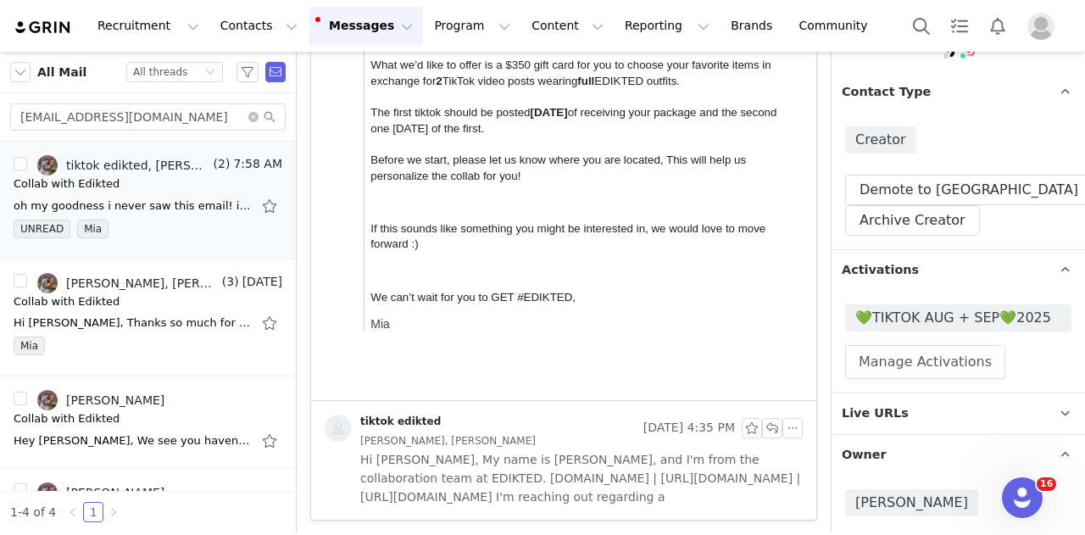
scroll to position [97, 0]
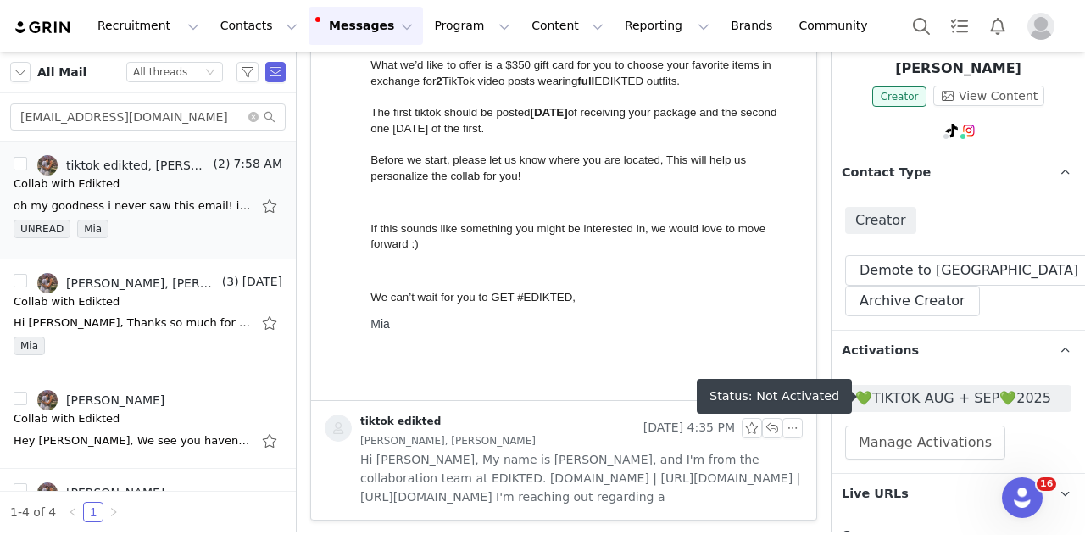
click at [953, 401] on span "💚TIKTOK AUG + SEP💚2025" at bounding box center [958, 398] width 206 height 20
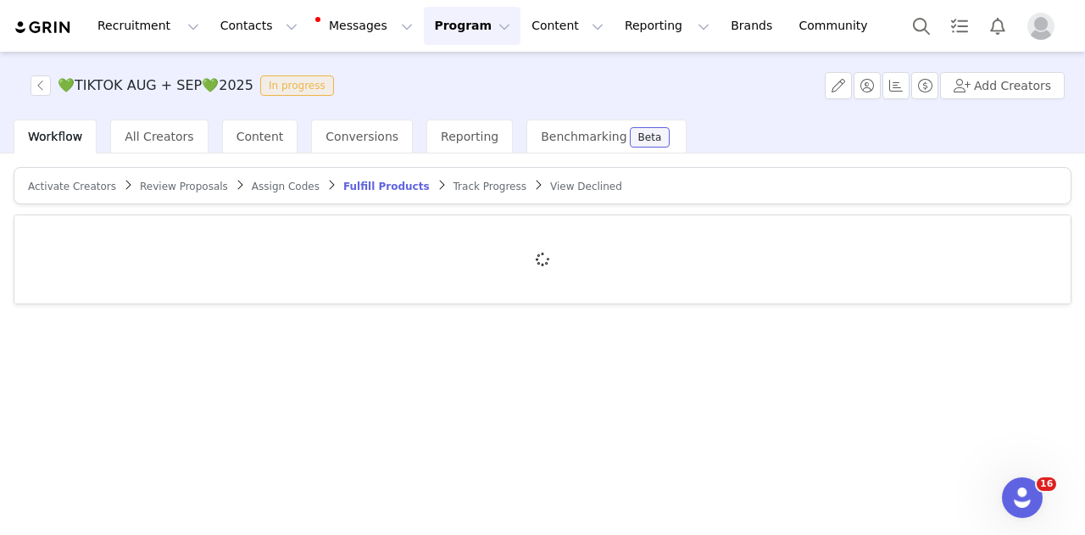
click at [91, 186] on span "Activate Creators" at bounding box center [72, 187] width 88 height 12
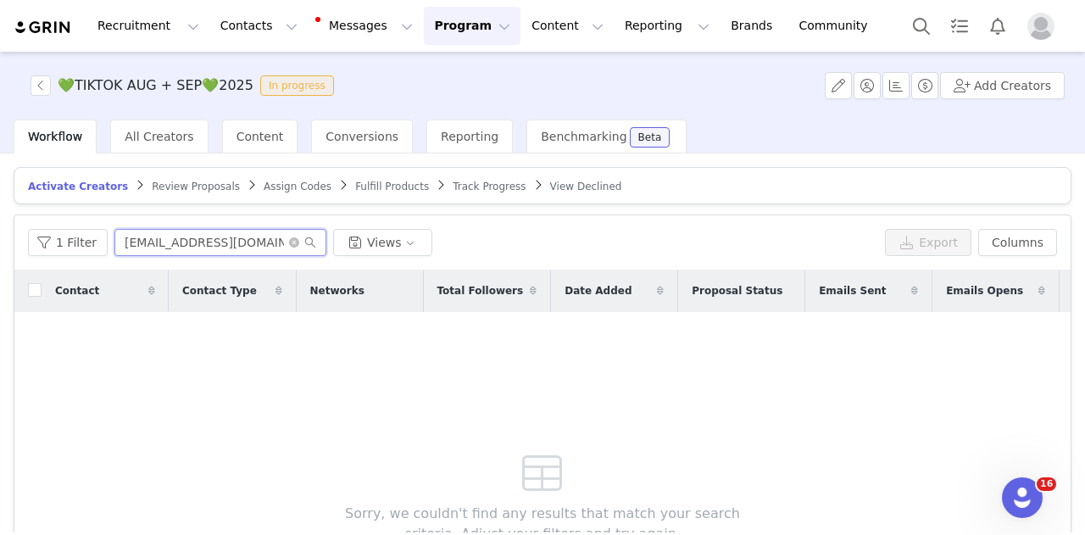
click at [165, 233] on input "quinnyj06@icloud.com" at bounding box center [220, 242] width 212 height 27
paste input "zoemirabel62607@gmail"
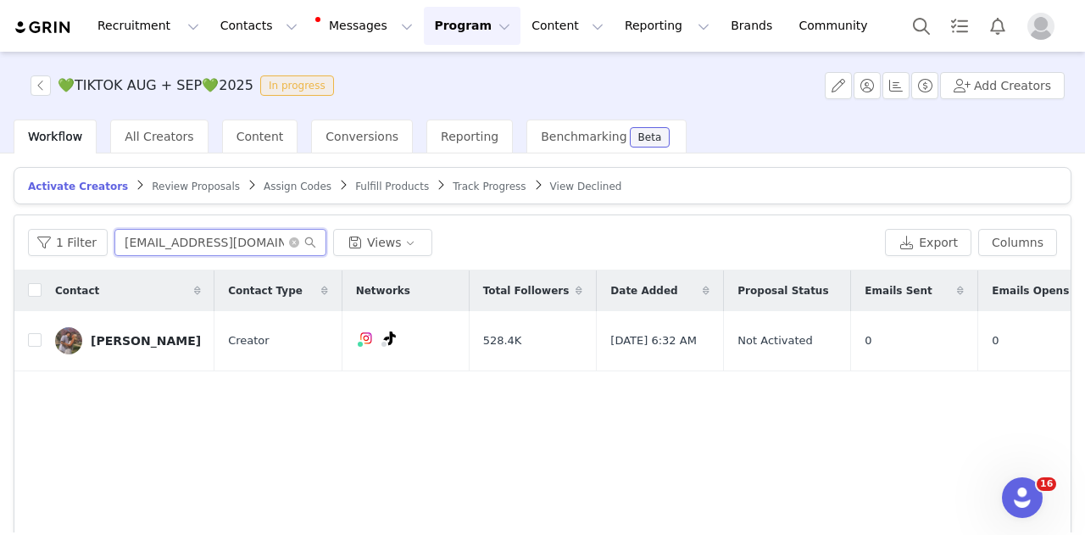
type input "zoemirabel62607@gmail.com"
click at [36, 342] on input "checkbox" at bounding box center [35, 340] width 14 height 14
checkbox input "true"
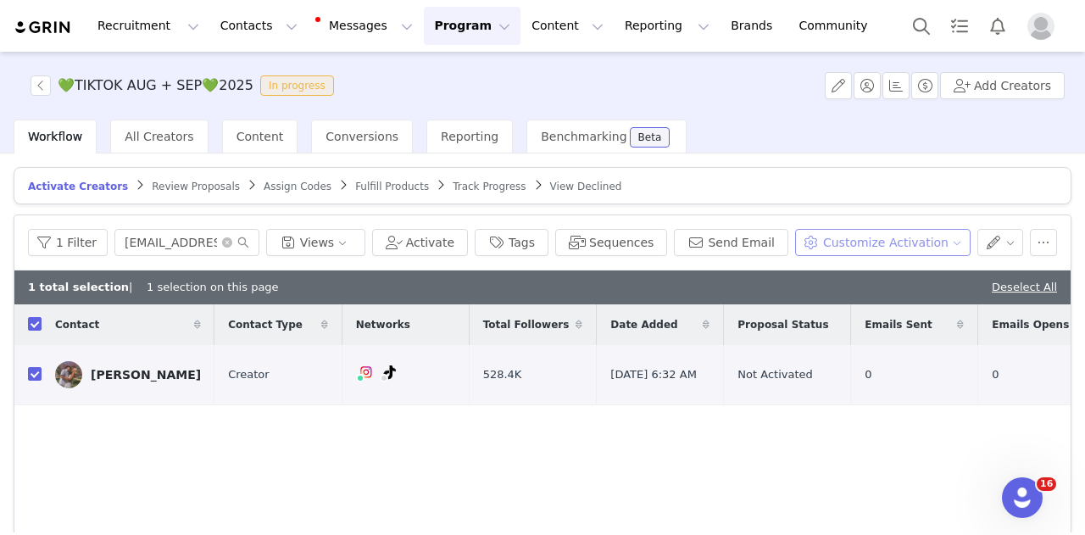
click at [869, 229] on button "Customize Activation" at bounding box center [882, 242] width 175 height 27
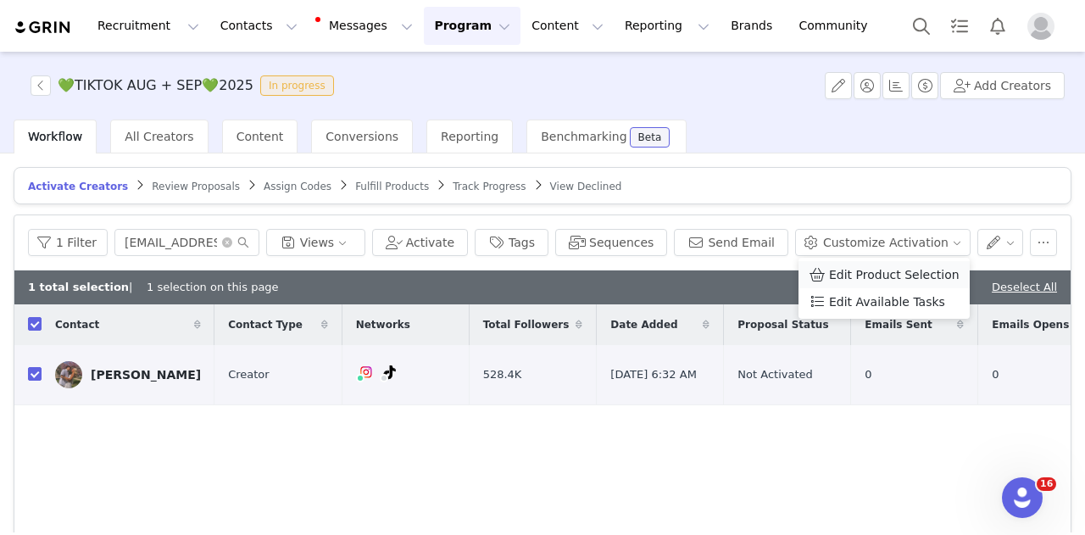
click at [861, 272] on span "Edit Product Selection" at bounding box center [894, 274] width 131 height 19
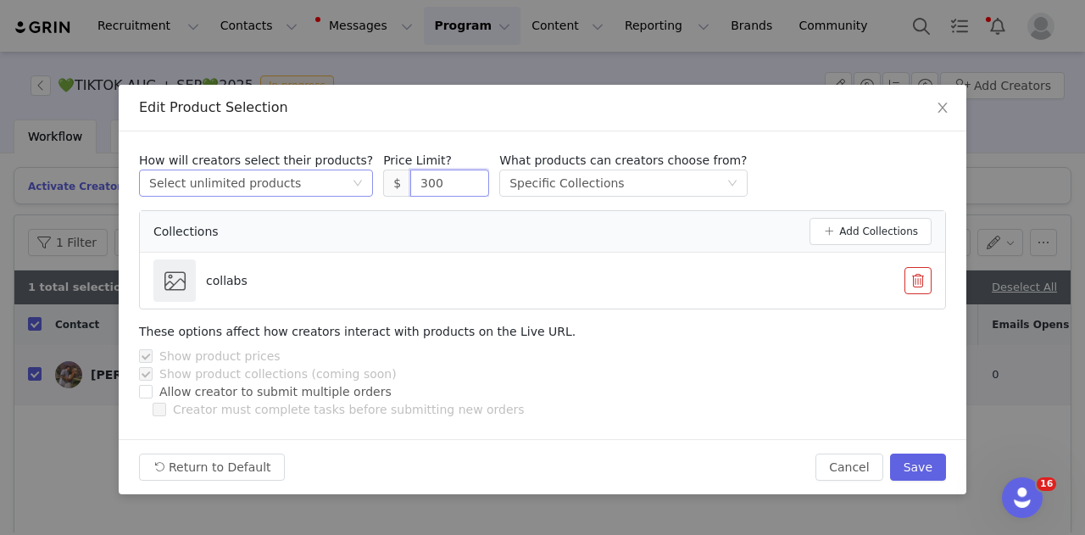
drag, startPoint x: 427, startPoint y: 190, endPoint x: 312, endPoint y: 195, distance: 115.4
click at [312, 195] on div "How will creators select their products? Select method Select unlimited product…" at bounding box center [542, 174] width 807 height 45
type input "3"
click at [923, 469] on button "Save" at bounding box center [918, 466] width 56 height 27
type input "300"
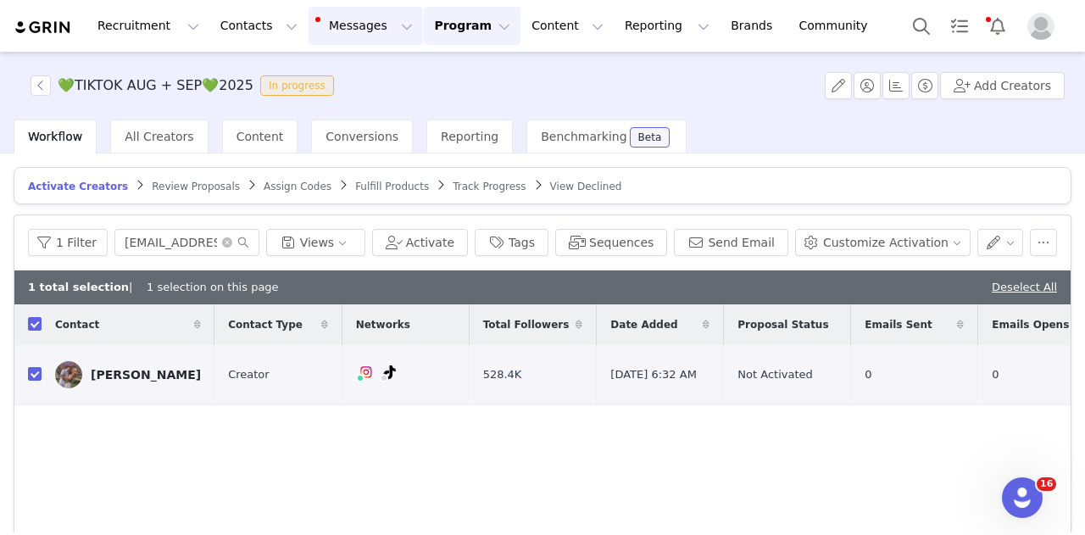
click at [342, 26] on button "Messages Messages" at bounding box center [365, 26] width 114 height 38
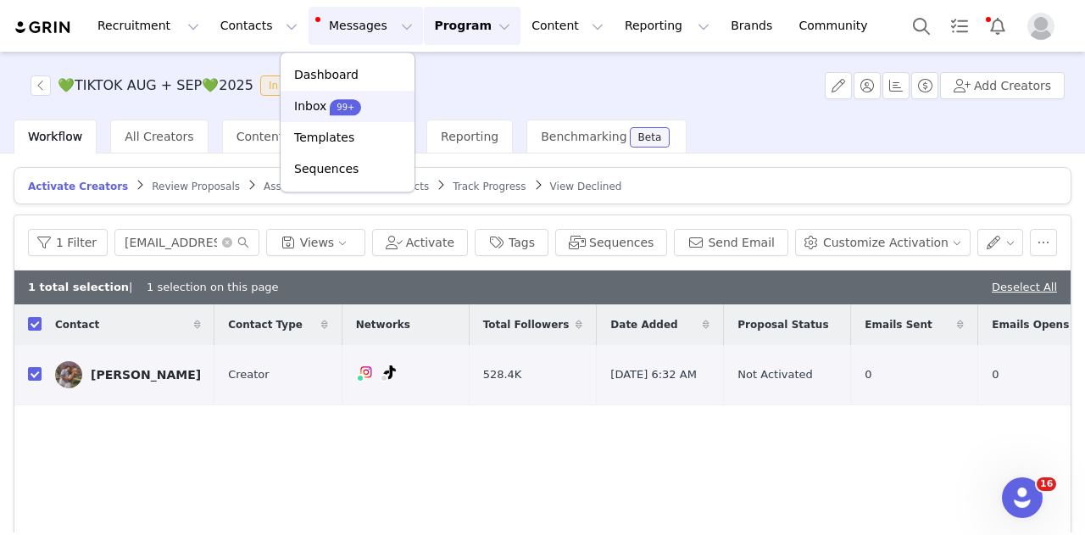
drag, startPoint x: 326, startPoint y: 103, endPoint x: 390, endPoint y: 94, distance: 64.1
click at [330, 103] on div "99+" at bounding box center [345, 106] width 31 height 17
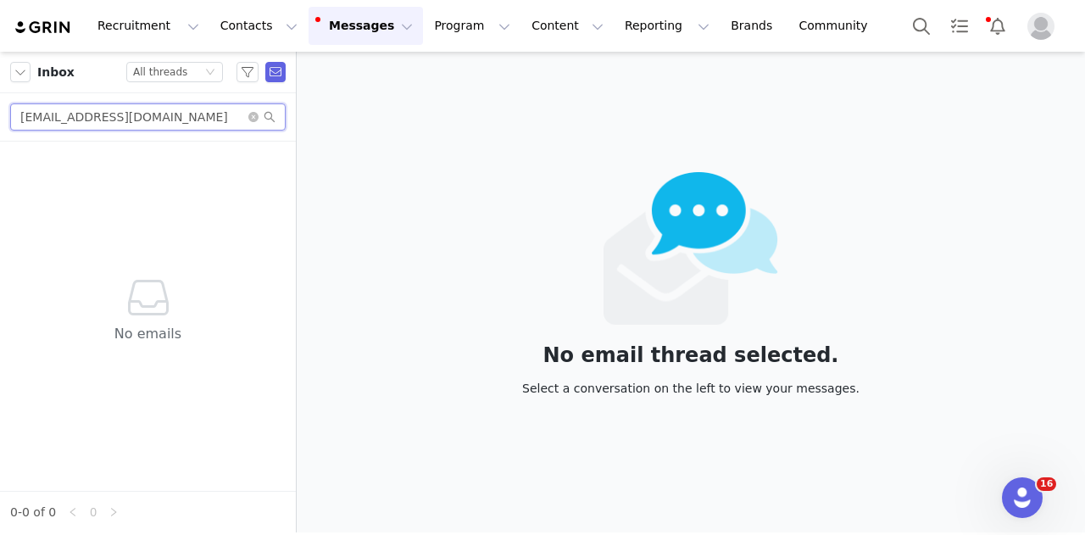
click at [168, 116] on input "chelsea.marino26@icloud.co" at bounding box center [147, 116] width 275 height 27
paste input "zoemirabel62607@gmail.com"
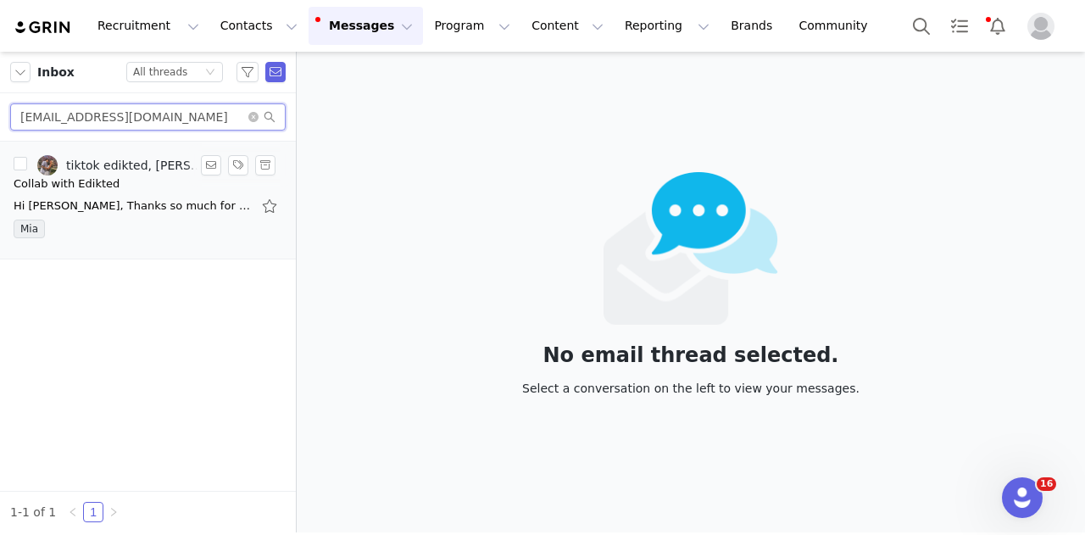
type input "zoemirabel62607@gmail.com"
click at [159, 217] on div "Hi Zoe, Thanks so much for getting back to us! We are so happy to move forward …" at bounding box center [148, 205] width 269 height 27
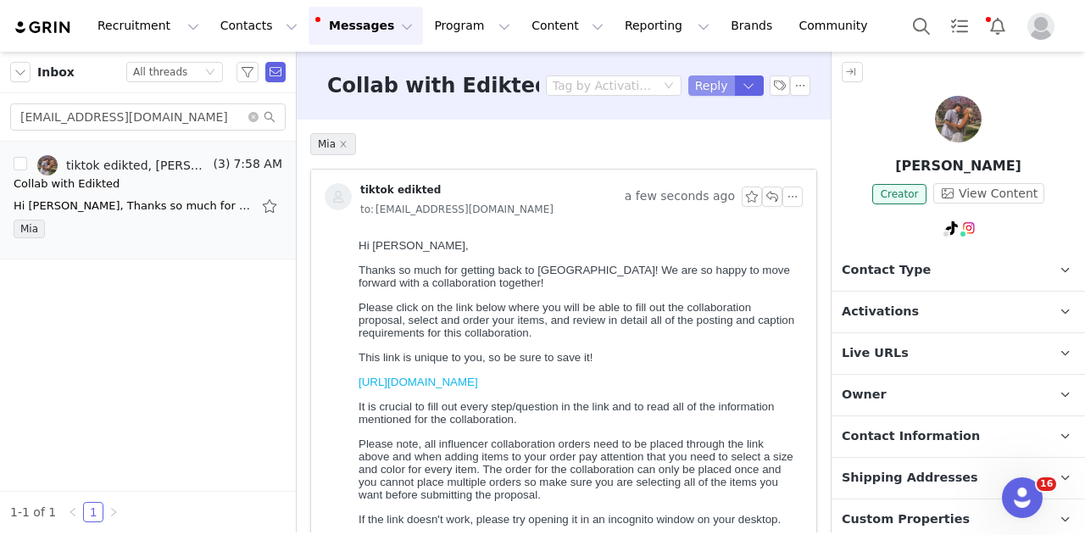
click at [689, 87] on button "Reply" at bounding box center [711, 85] width 47 height 20
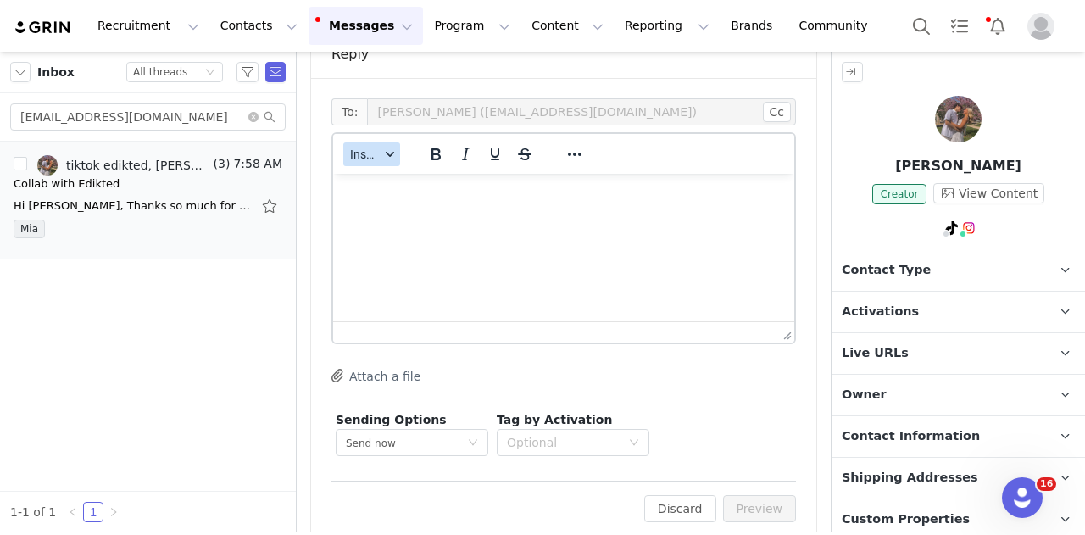
click at [361, 142] on button "Insert" at bounding box center [371, 154] width 57 height 24
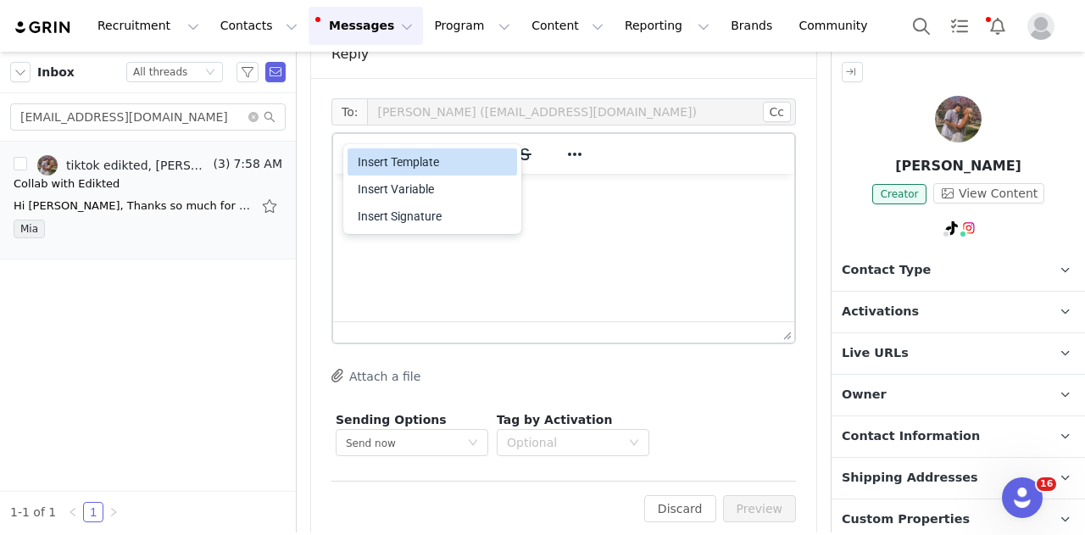
click at [370, 160] on div "Insert Template" at bounding box center [434, 162] width 153 height 20
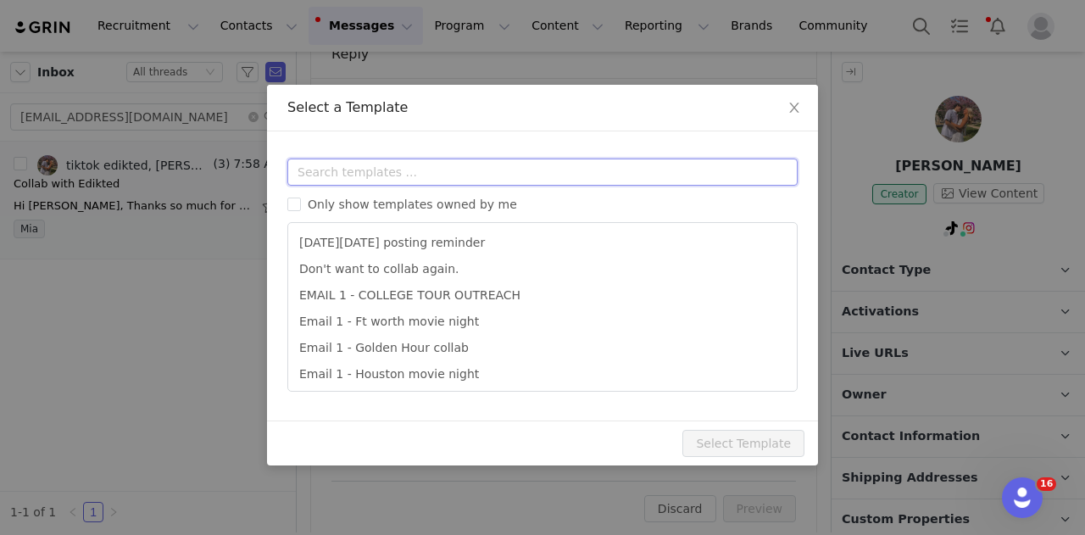
click at [366, 169] on input "text" at bounding box center [542, 171] width 510 height 27
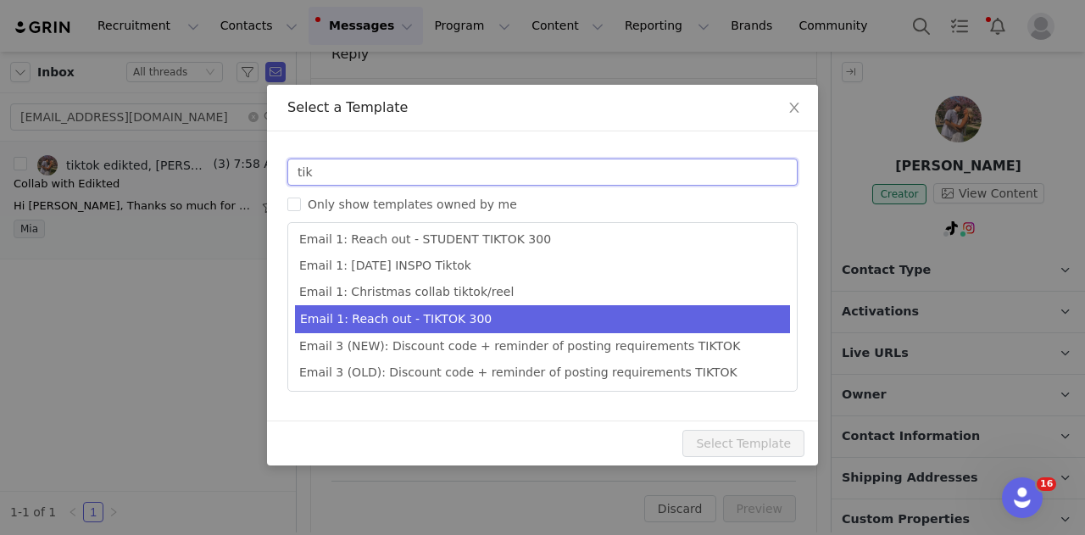
type input "tik"
click at [575, 315] on li "Email 1: Reach out - TIKTOK 300" at bounding box center [542, 319] width 495 height 28
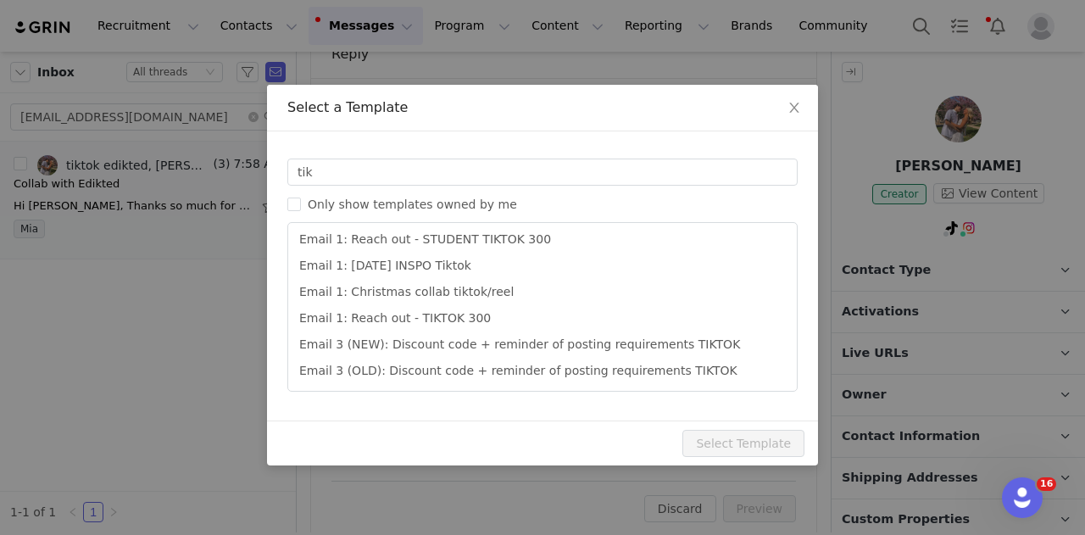
type input "Collab with Edikted 🧡🤎💛"
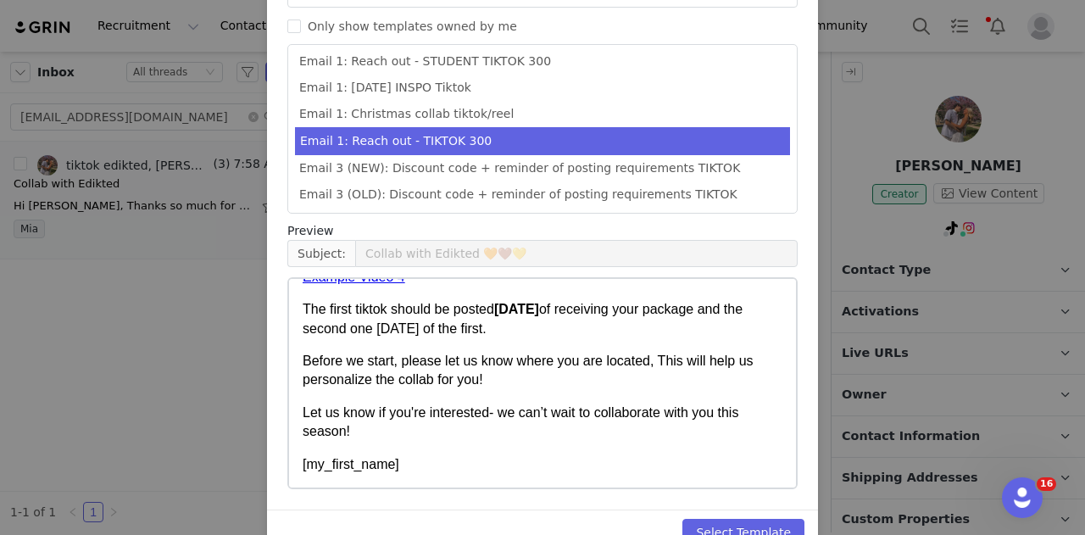
scroll to position [217, 0]
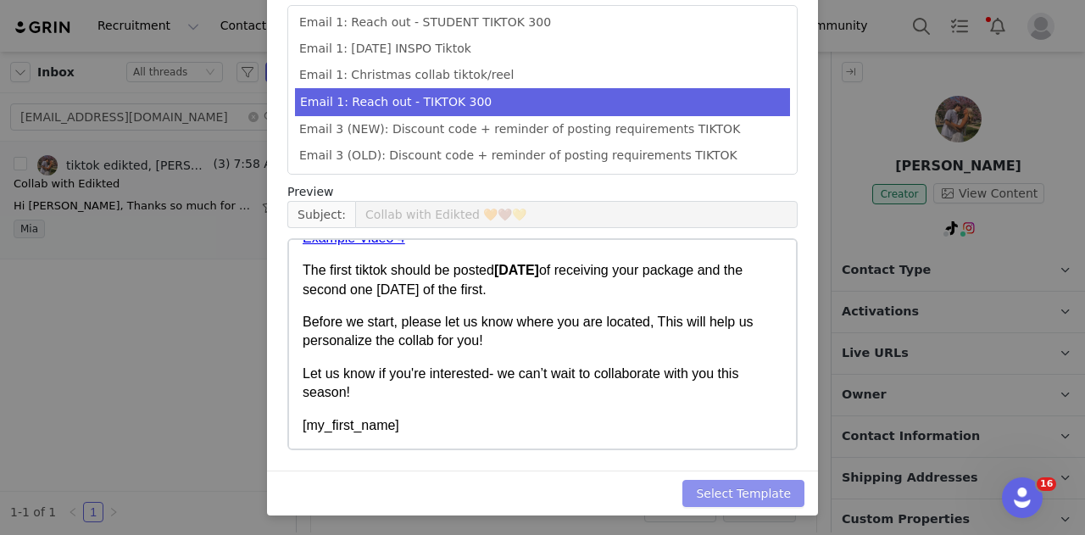
click at [764, 480] on button "Select Template" at bounding box center [743, 493] width 122 height 27
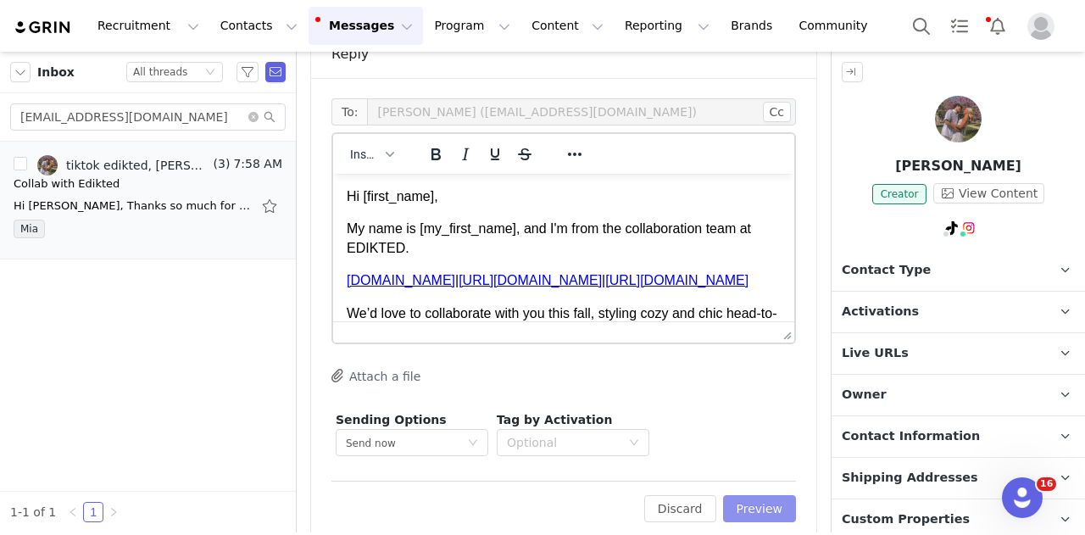
scroll to position [0, 0]
click at [766, 495] on button "Preview" at bounding box center [760, 508] width 74 height 27
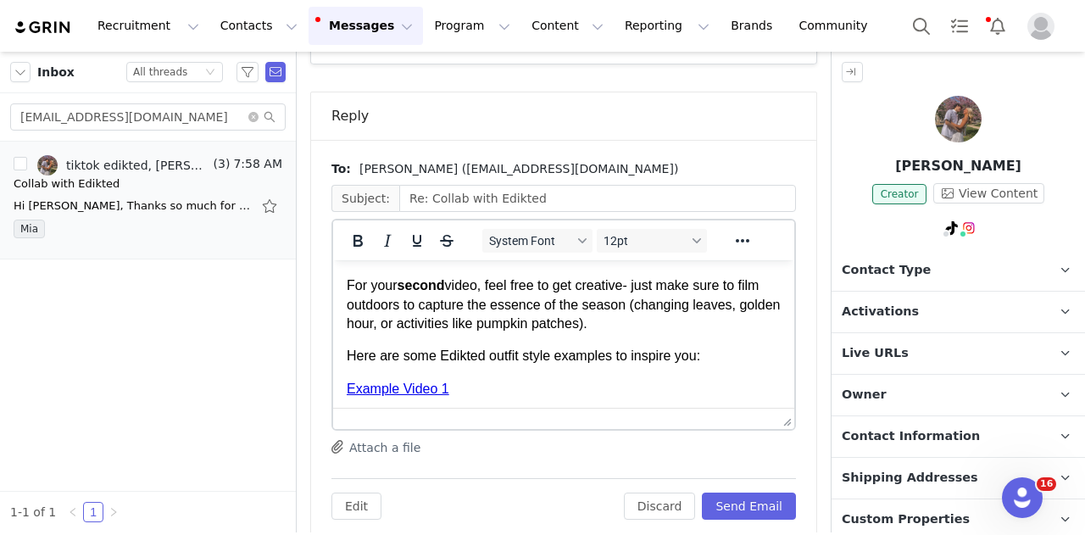
scroll to position [820, 0]
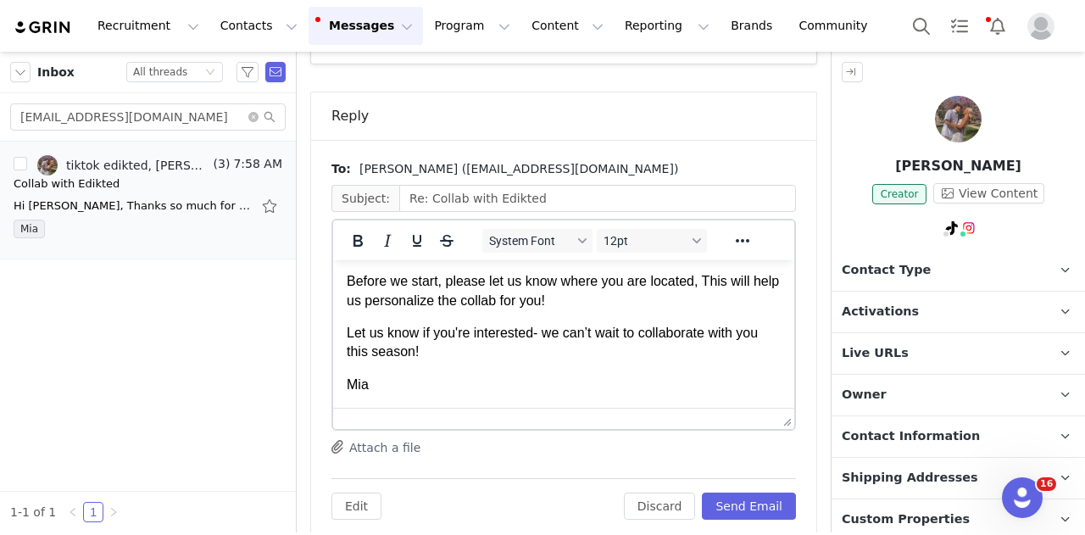
drag, startPoint x: 350, startPoint y: 284, endPoint x: 489, endPoint y: 495, distance: 252.7
copy body "Hi Zoe, My name is Mia, and I'm from the collaboration team at EDIKTED. www.edi…"
click at [668, 478] on div "Edit Discard Send Email" at bounding box center [563, 499] width 464 height 42
click at [680, 492] on button "Discard" at bounding box center [660, 505] width 72 height 27
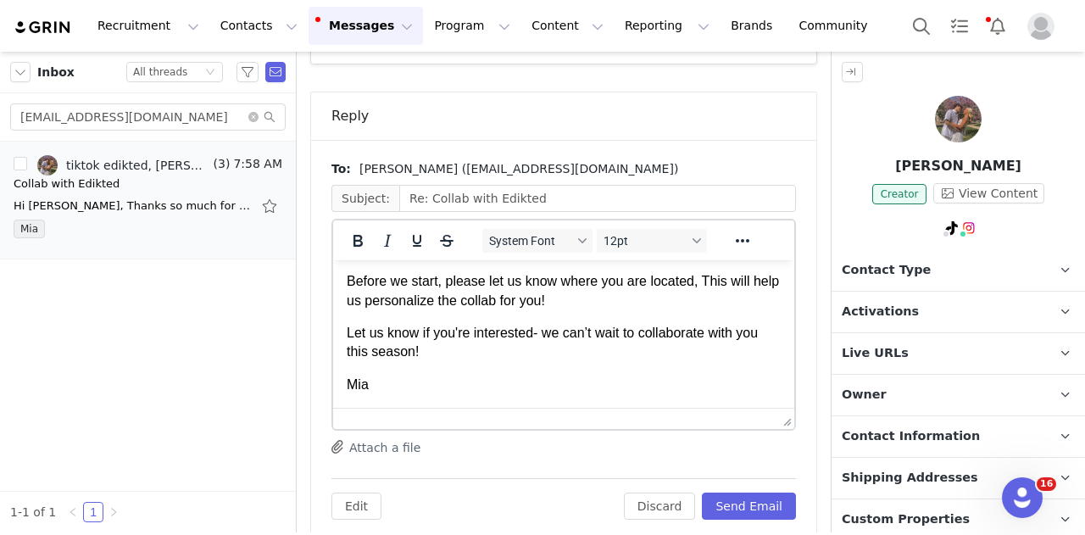
scroll to position [483, 0]
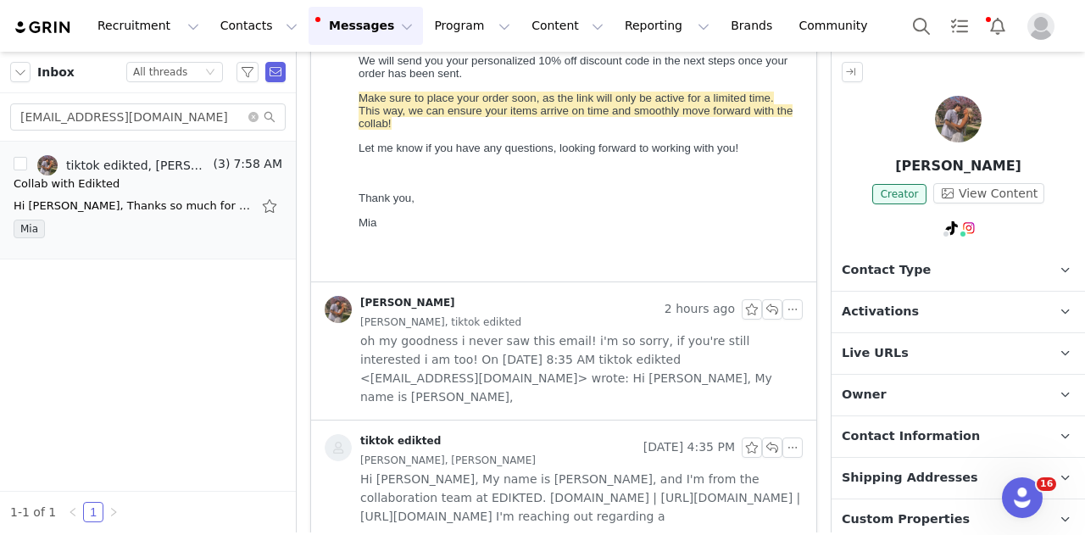
click at [190, 97] on div "zoemirabel62607@gmail.com" at bounding box center [148, 117] width 296 height 48
click at [186, 121] on input "zoemirabel62607@gmail.com" at bounding box center [147, 116] width 275 height 27
paste input "gmpeni03"
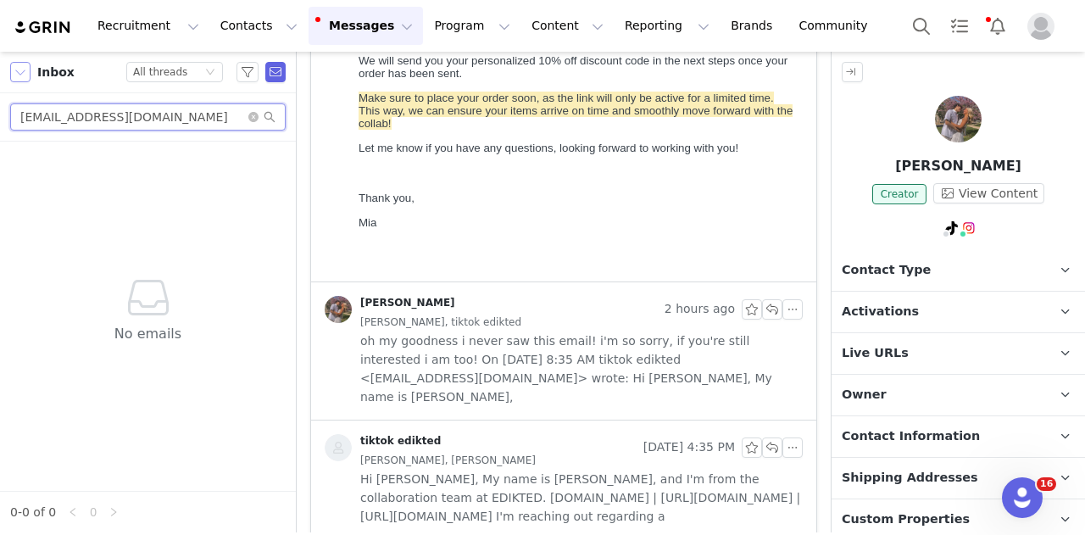
type input "gmpeni03@gmail.co"
click at [20, 75] on button "button" at bounding box center [20, 72] width 20 height 20
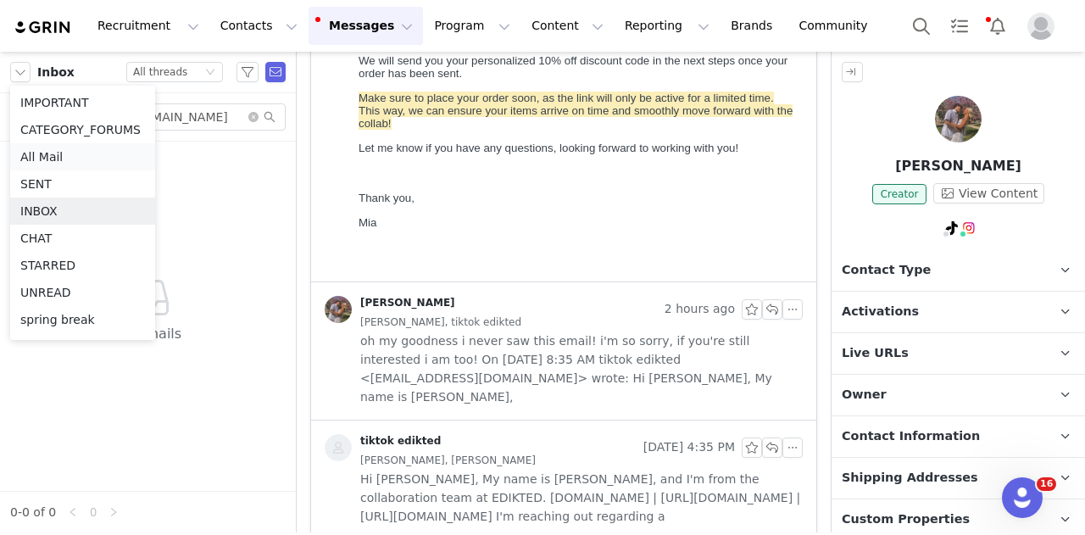
click at [42, 164] on li "All Mail" at bounding box center [82, 156] width 145 height 27
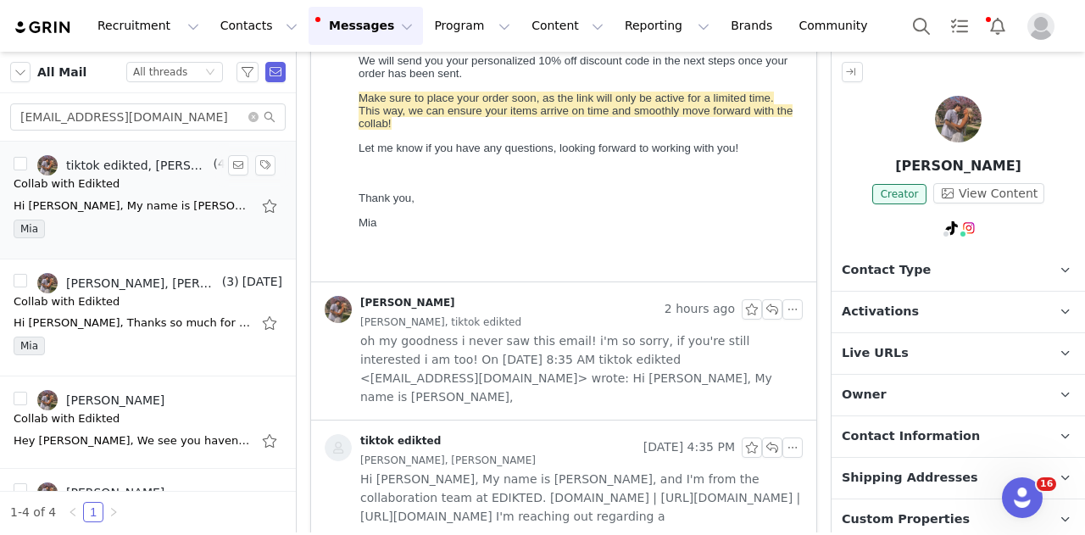
click at [141, 198] on div "Hi Zoe, My name is Mia, and I'm from the collaboration team at EDIKTED. www.edi…" at bounding box center [132, 205] width 237 height 17
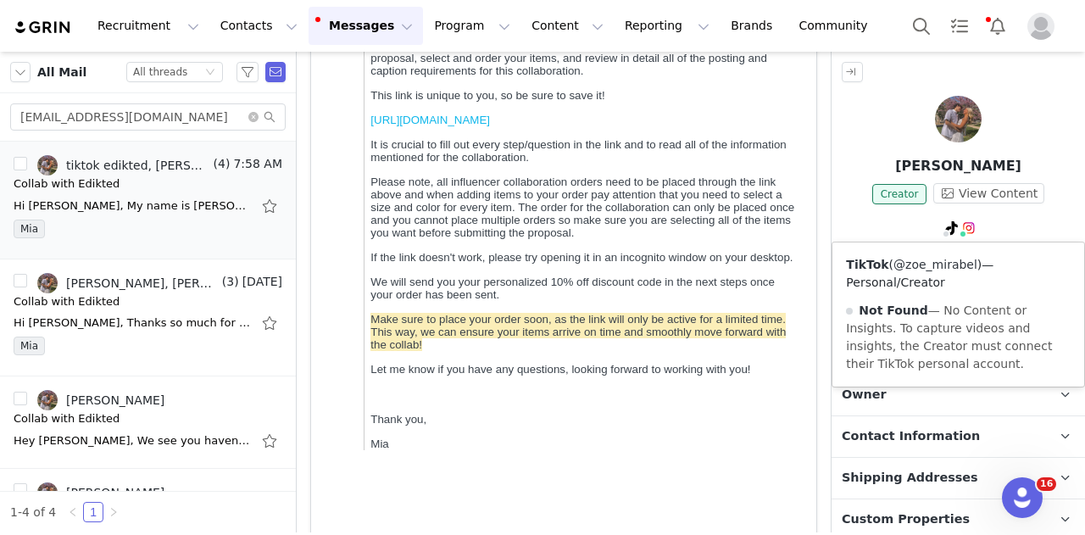
click at [934, 264] on link "@zoe_mirabel" at bounding box center [935, 265] width 84 height 14
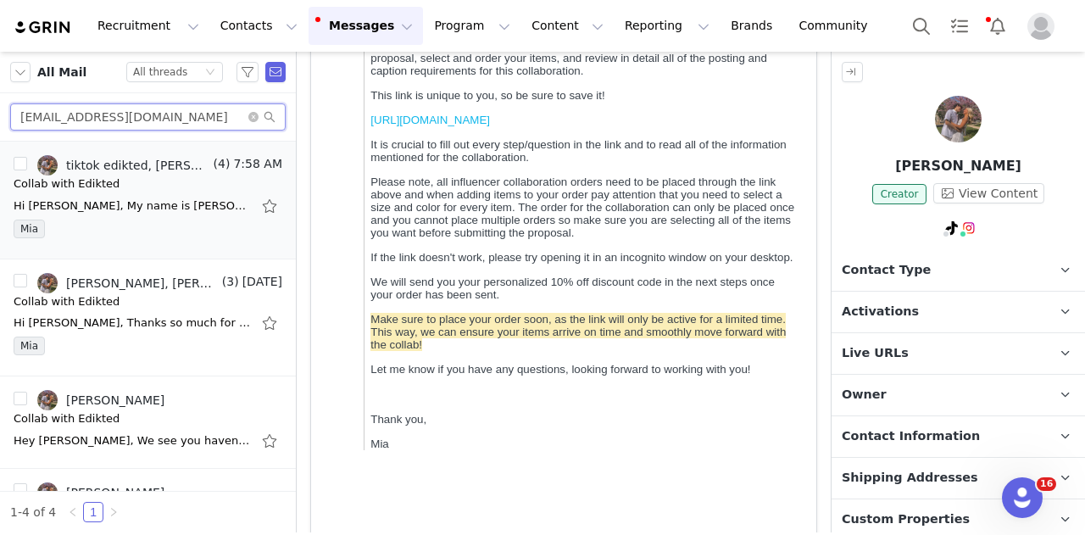
click at [151, 116] on input "zoemirabel62607@gmail.com" at bounding box center [147, 116] width 275 height 27
click at [185, 113] on input "zoemirabel62607@gmail.com" at bounding box center [147, 116] width 275 height 27
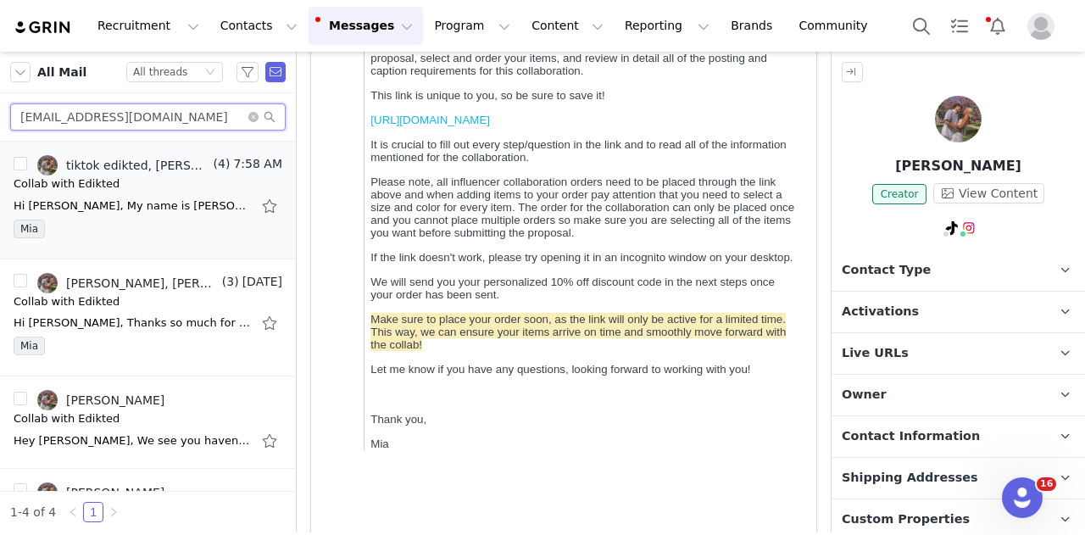
click at [185, 113] on input "zoemirabel62607@gmail.com" at bounding box center [147, 116] width 275 height 27
paste input "gmpeni03"
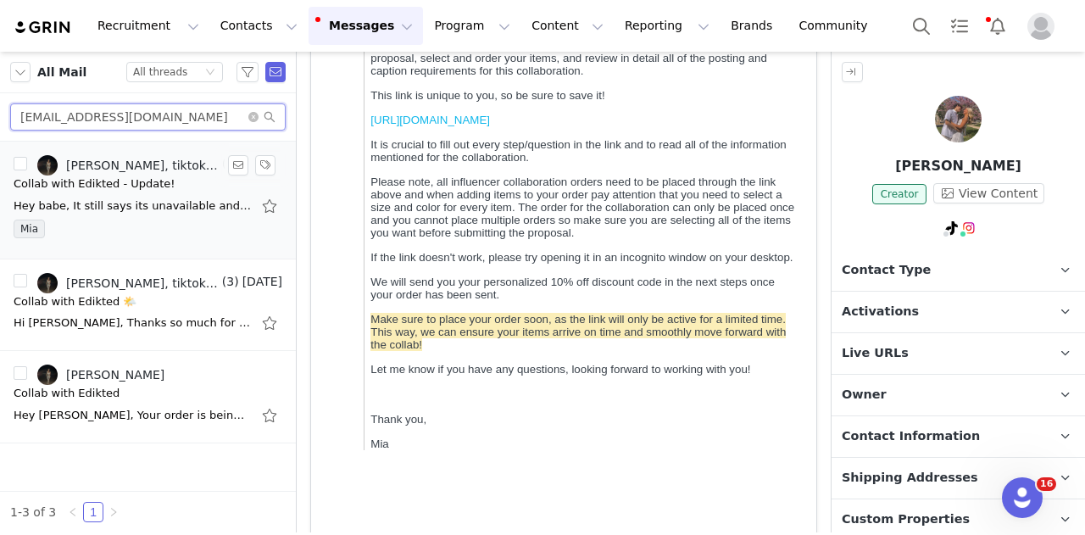
type input "[EMAIL_ADDRESS][DOMAIN_NAME]"
click at [141, 187] on div "Collab with Edikted - Update!" at bounding box center [95, 183] width 162 height 17
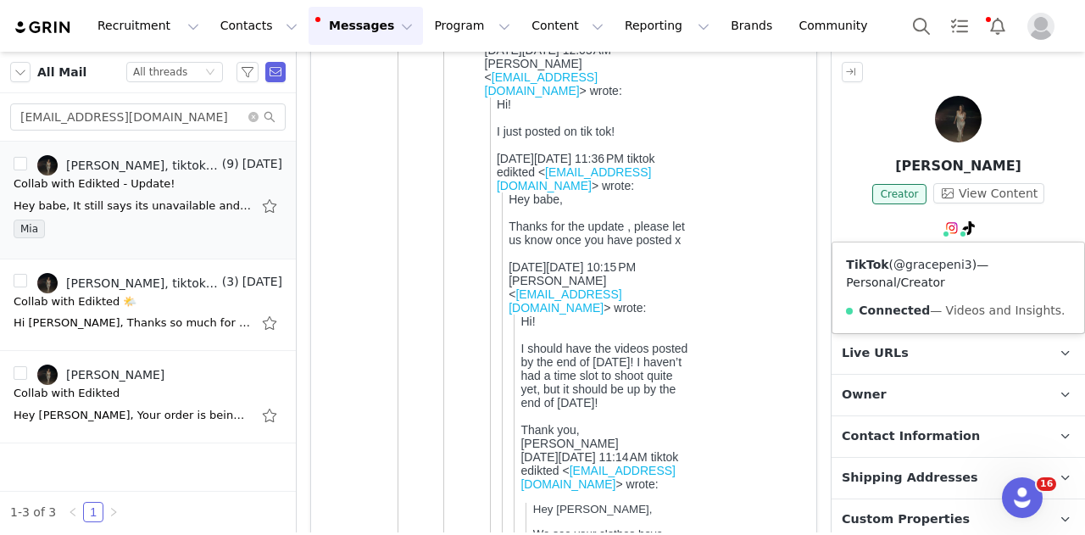
click at [950, 270] on link "@gracepeni3" at bounding box center [932, 265] width 79 height 14
click at [937, 267] on link "@gracepeni3" at bounding box center [932, 265] width 79 height 14
